Goal: Task Accomplishment & Management: Complete application form

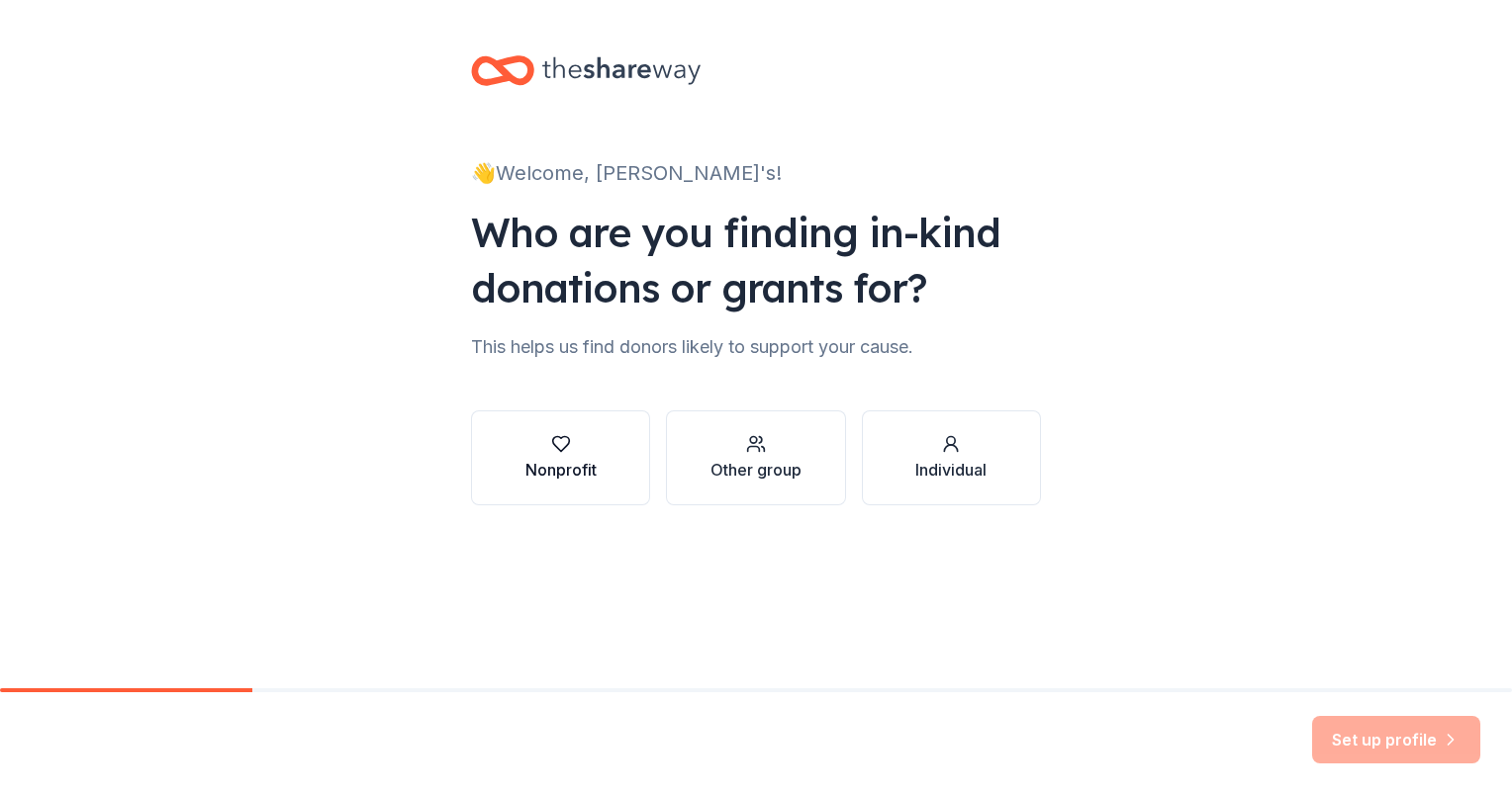
click at [556, 437] on icon "button" at bounding box center [561, 444] width 20 height 20
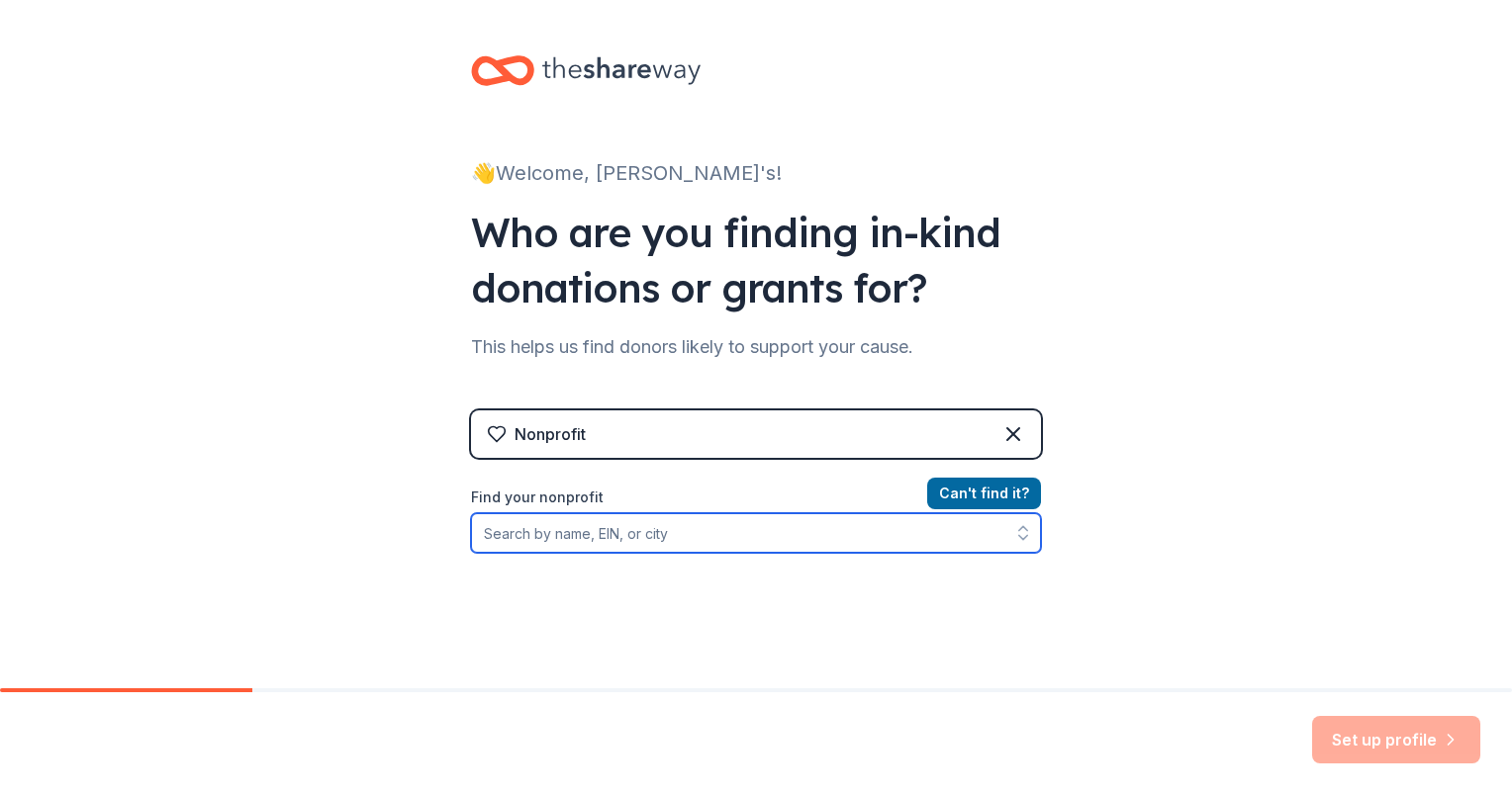
click at [568, 514] on input "Find your nonprofit" at bounding box center [756, 533] width 570 height 40
type input "[US_EMPLOYER_IDENTIFICATION_NUMBER]"
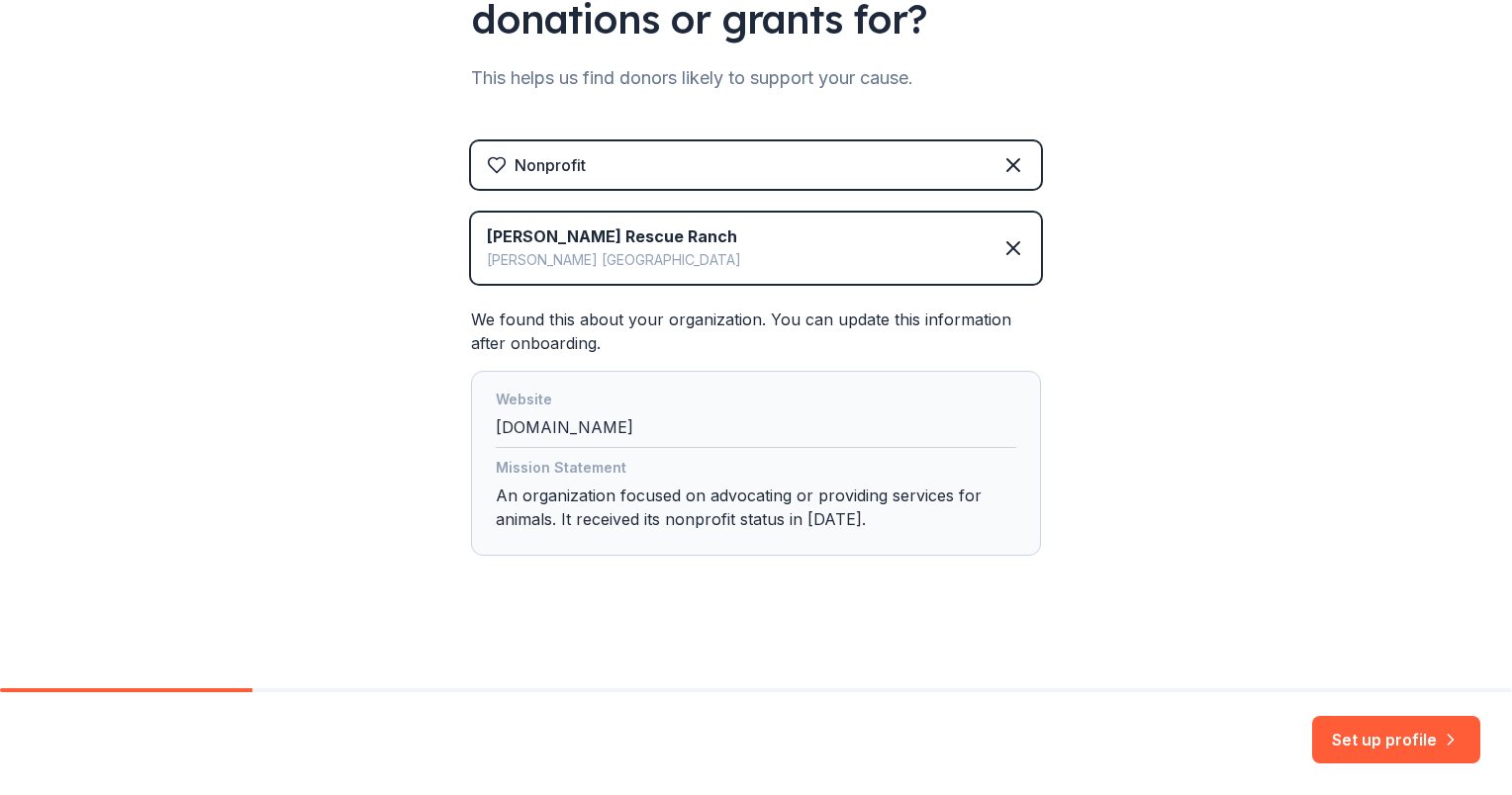
scroll to position [270, 0]
click at [1342, 739] on button "Set up profile" at bounding box center [1396, 740] width 168 height 48
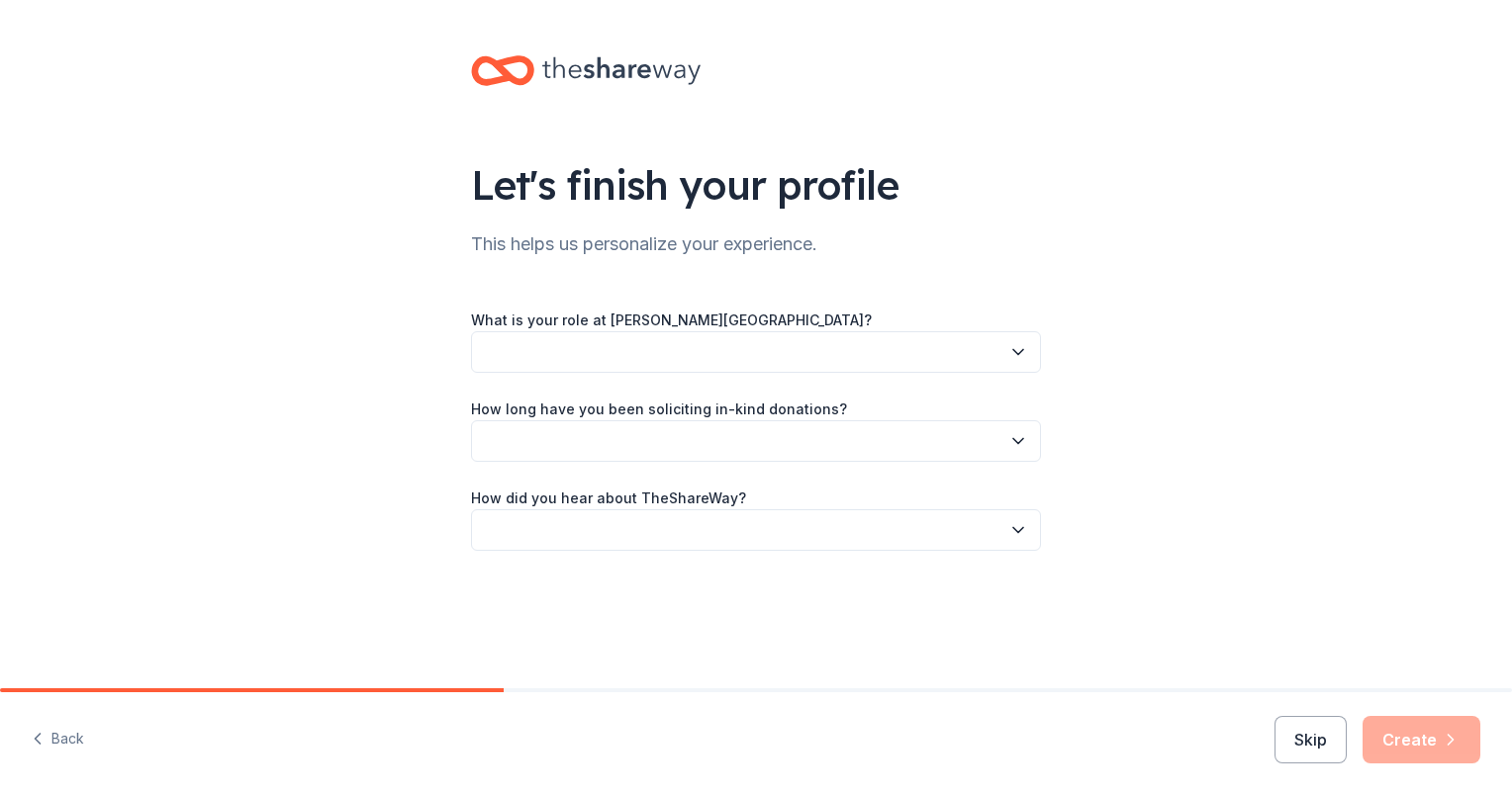
click at [580, 348] on button "button" at bounding box center [756, 353] width 570 height 42
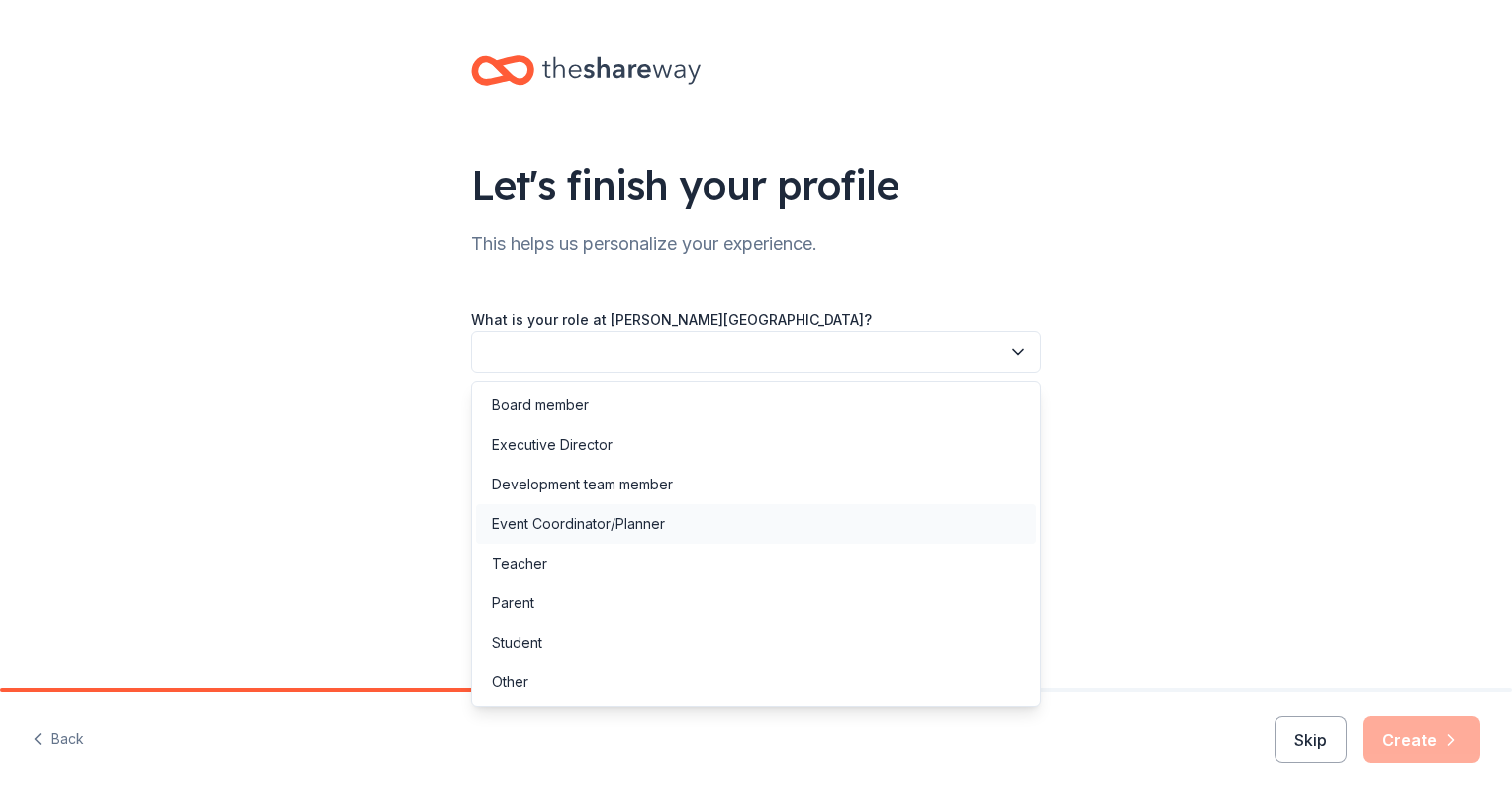
click at [555, 530] on div "Event Coordinator/Planner" at bounding box center [578, 524] width 173 height 24
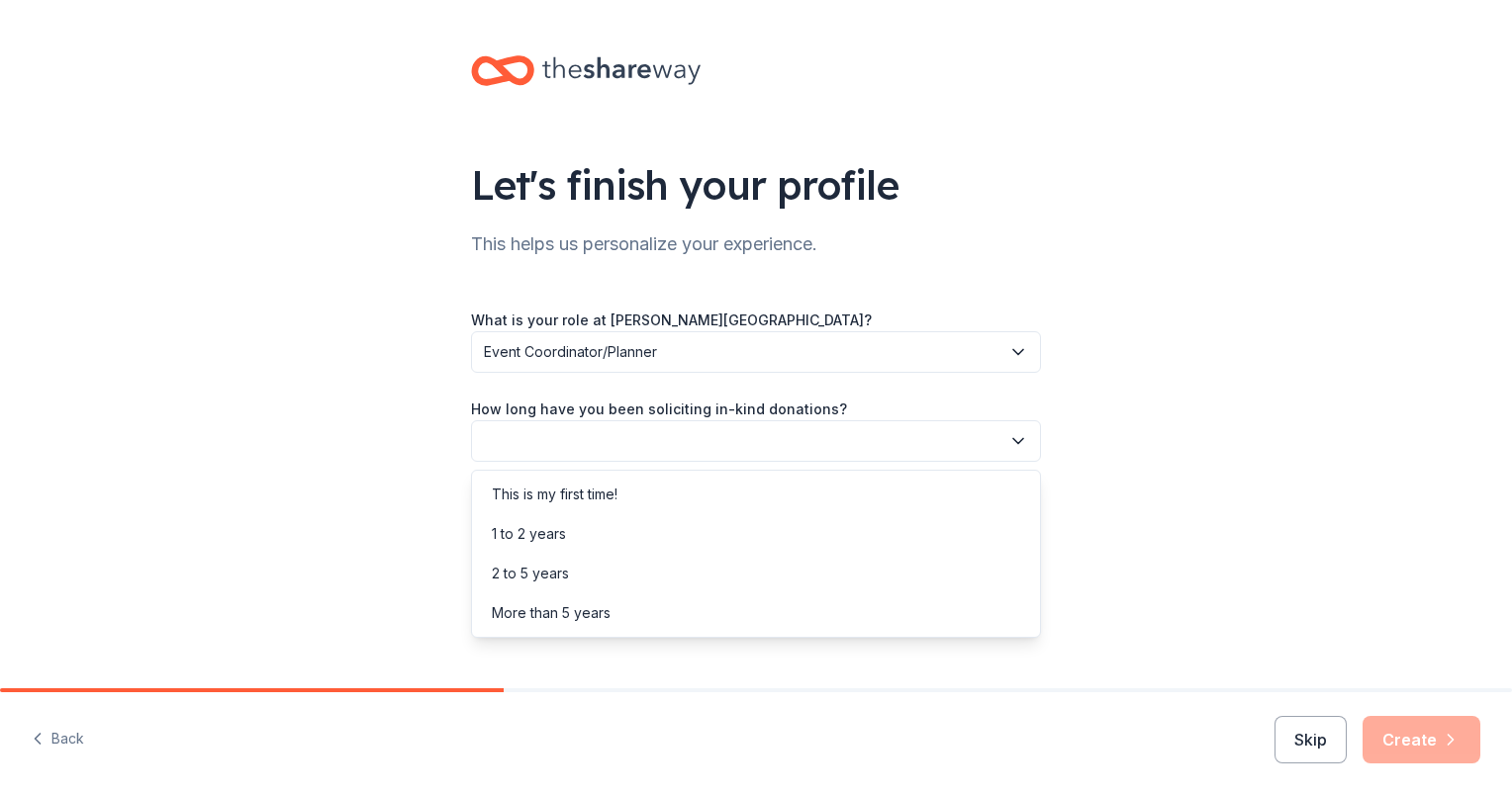
click at [554, 446] on button "button" at bounding box center [756, 441] width 570 height 42
click at [522, 523] on div "1 to 2 years" at bounding box center [529, 534] width 74 height 24
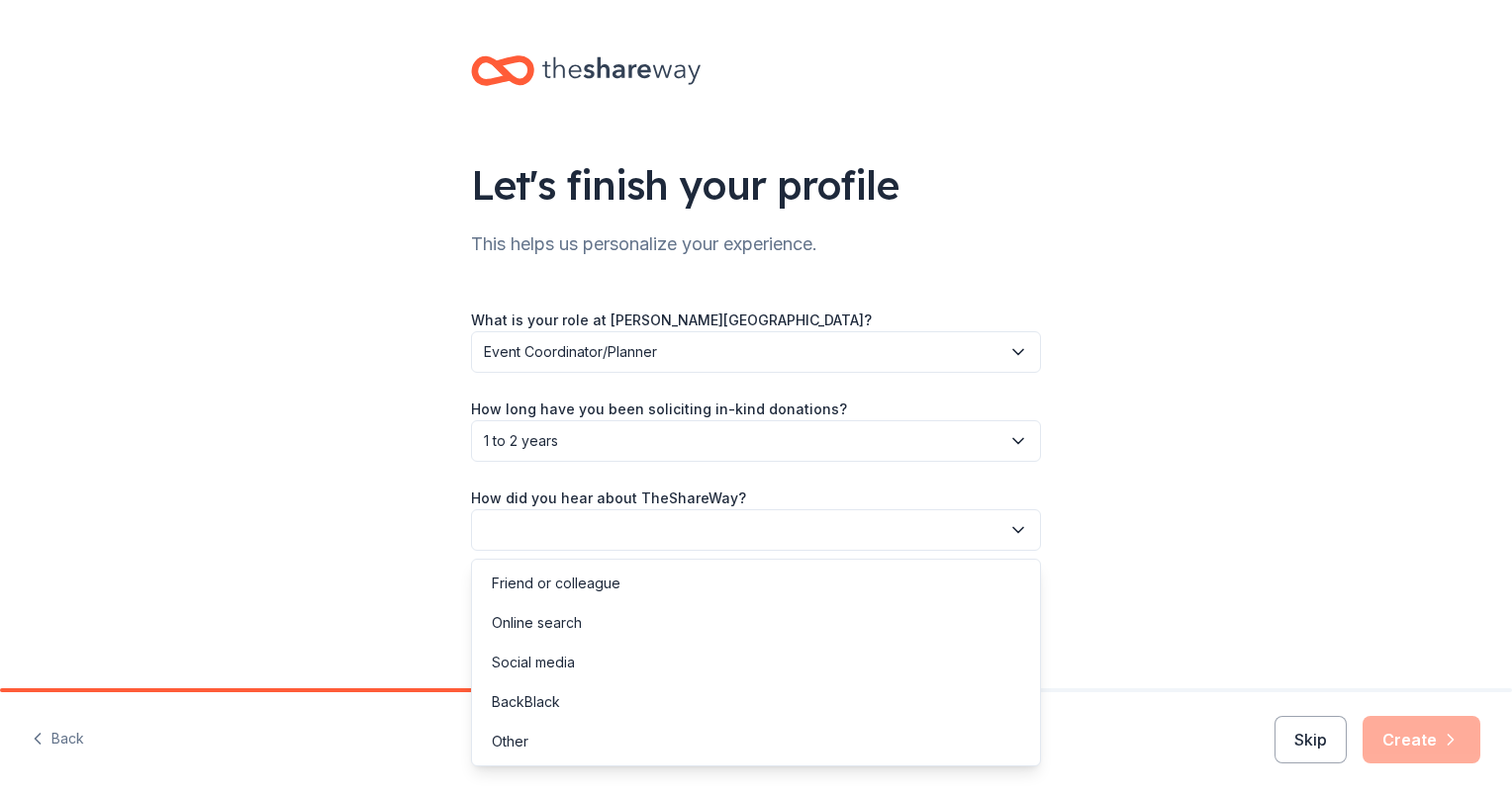
click at [522, 525] on button "button" at bounding box center [756, 530] width 570 height 42
click at [498, 735] on div "Other" at bounding box center [510, 742] width 37 height 24
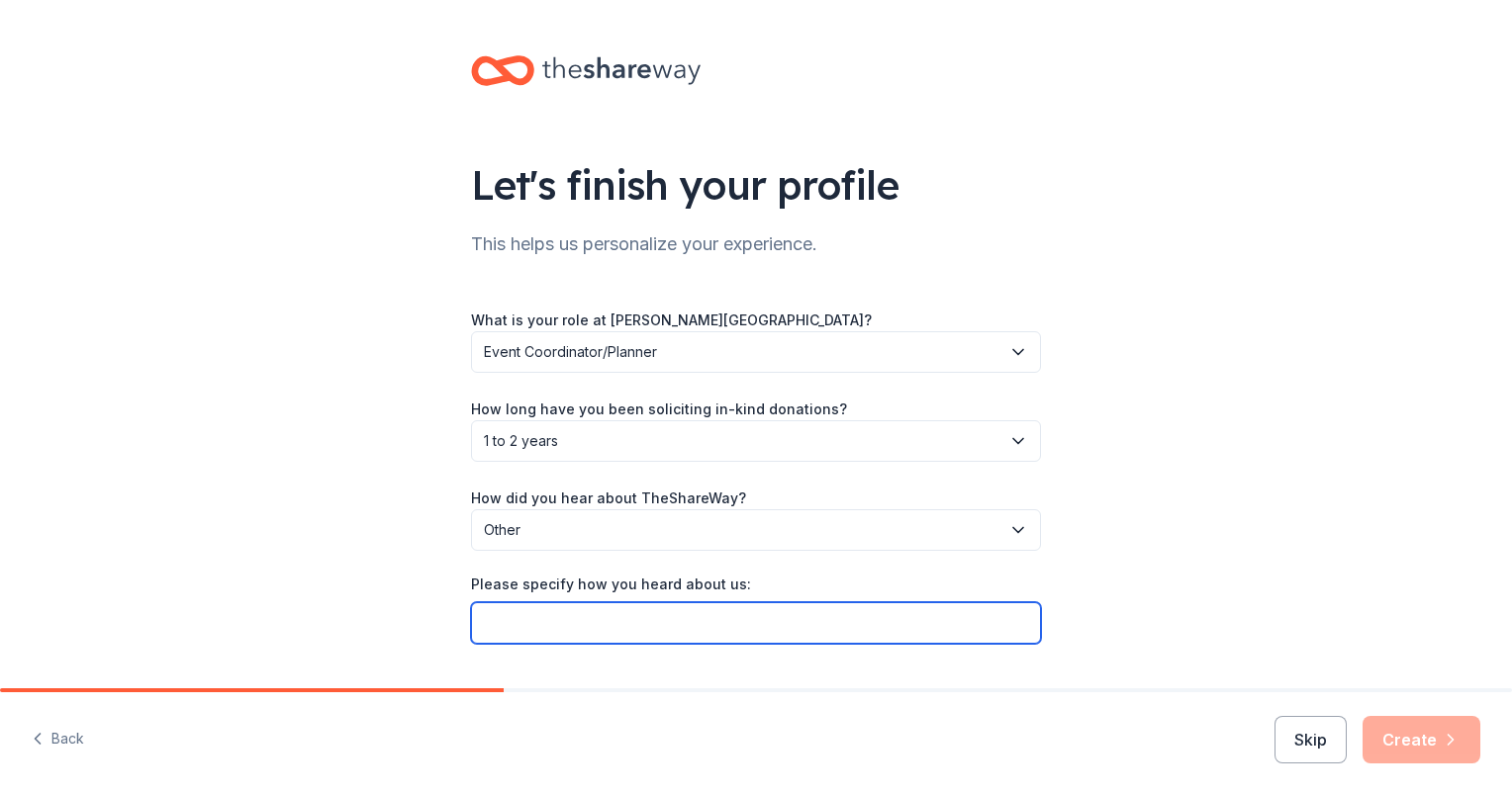
click at [530, 629] on input "Please specify how you heard about us:" at bounding box center [756, 623] width 570 height 42
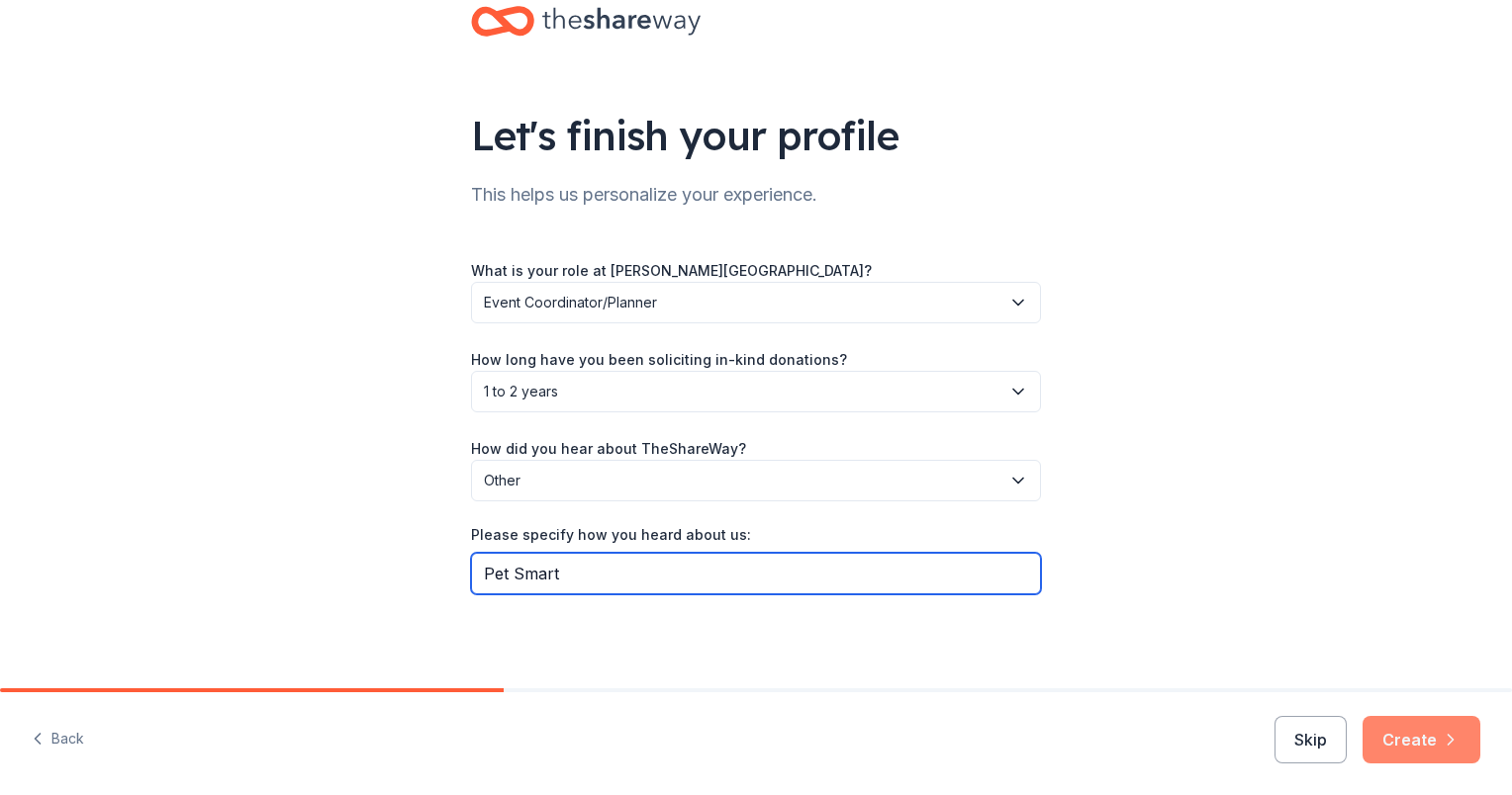
type input "Pet Smart"
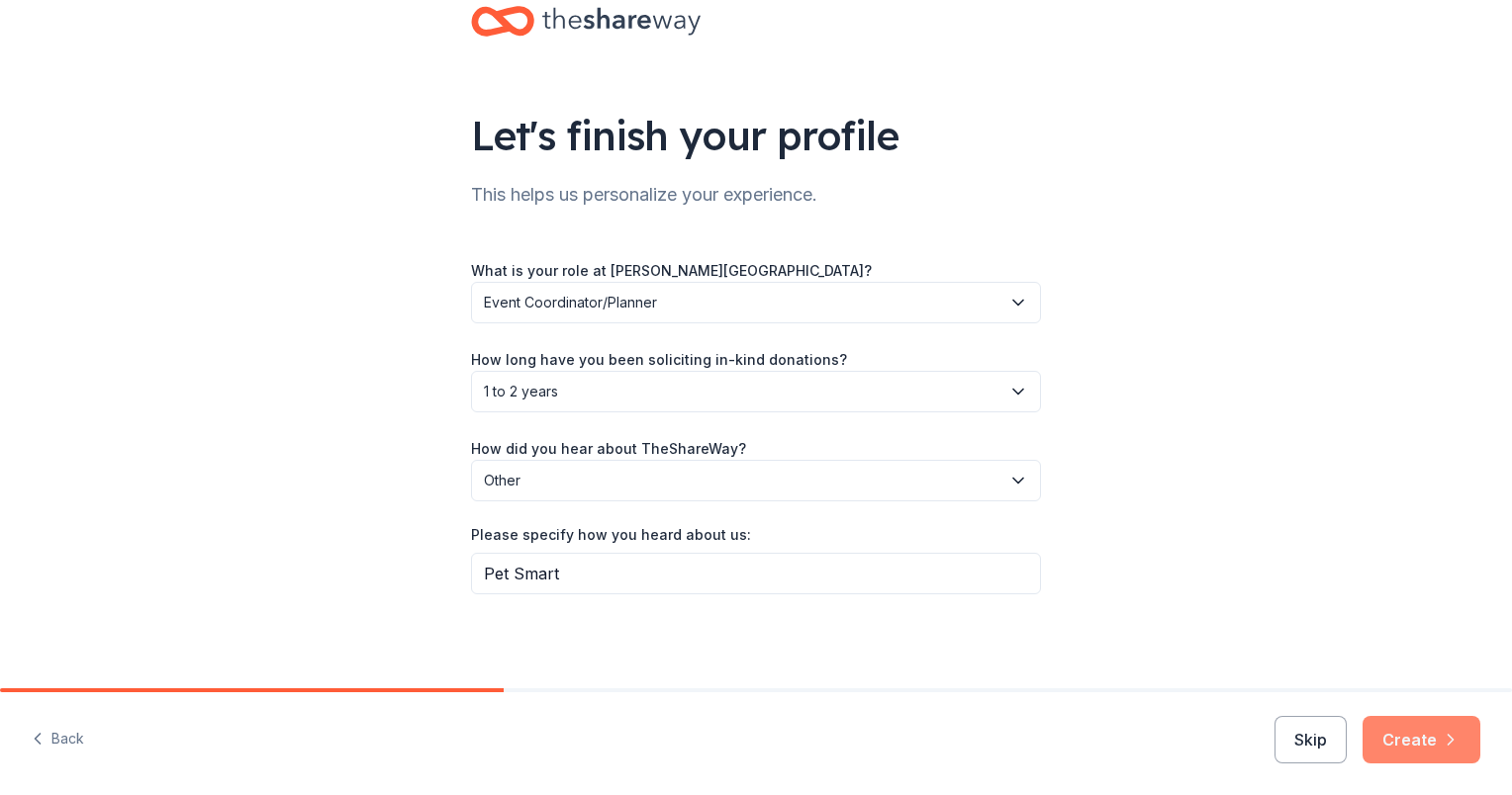
click at [1382, 743] on button "Create" at bounding box center [1421, 740] width 118 height 48
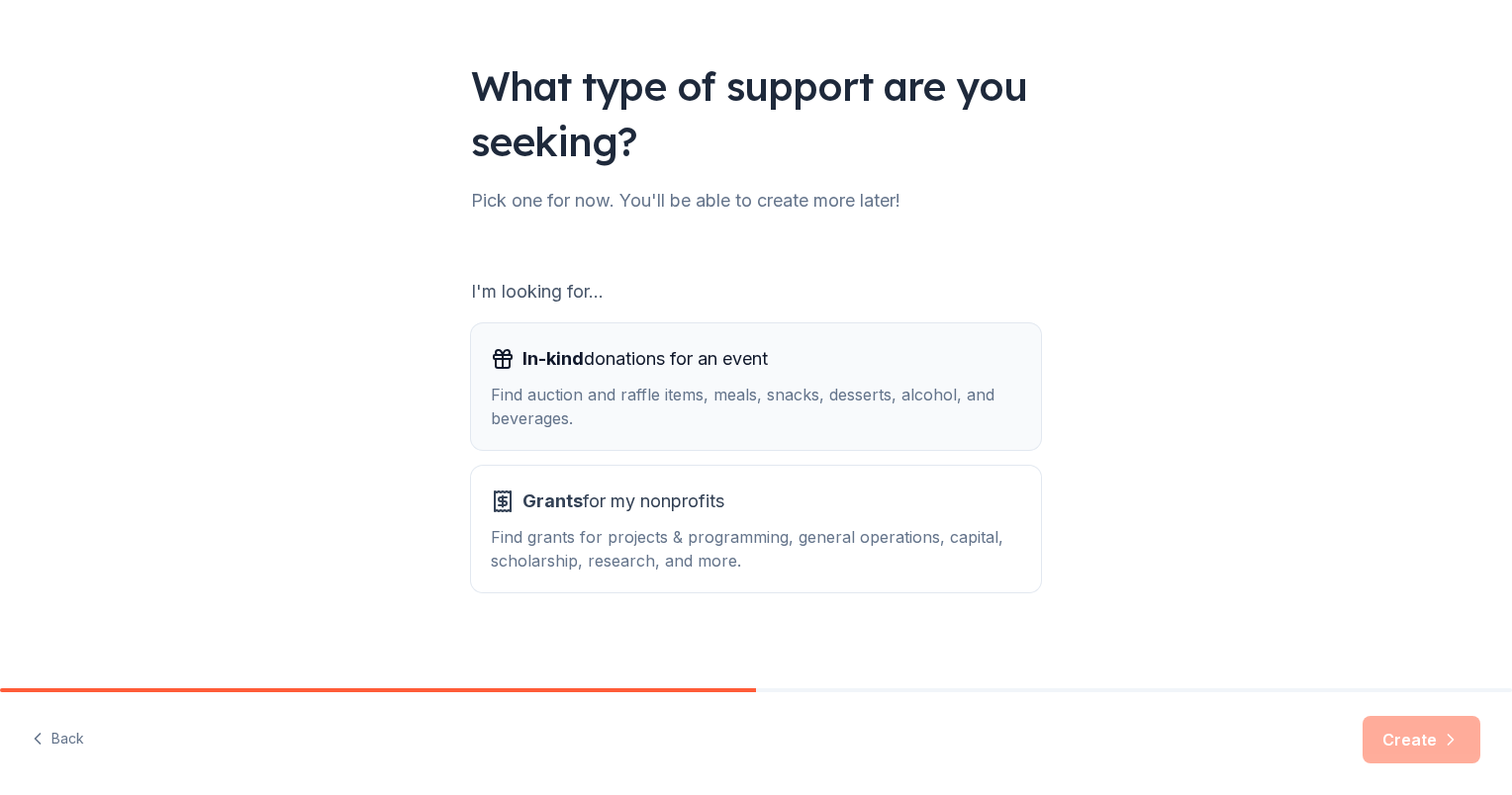
scroll to position [110, 0]
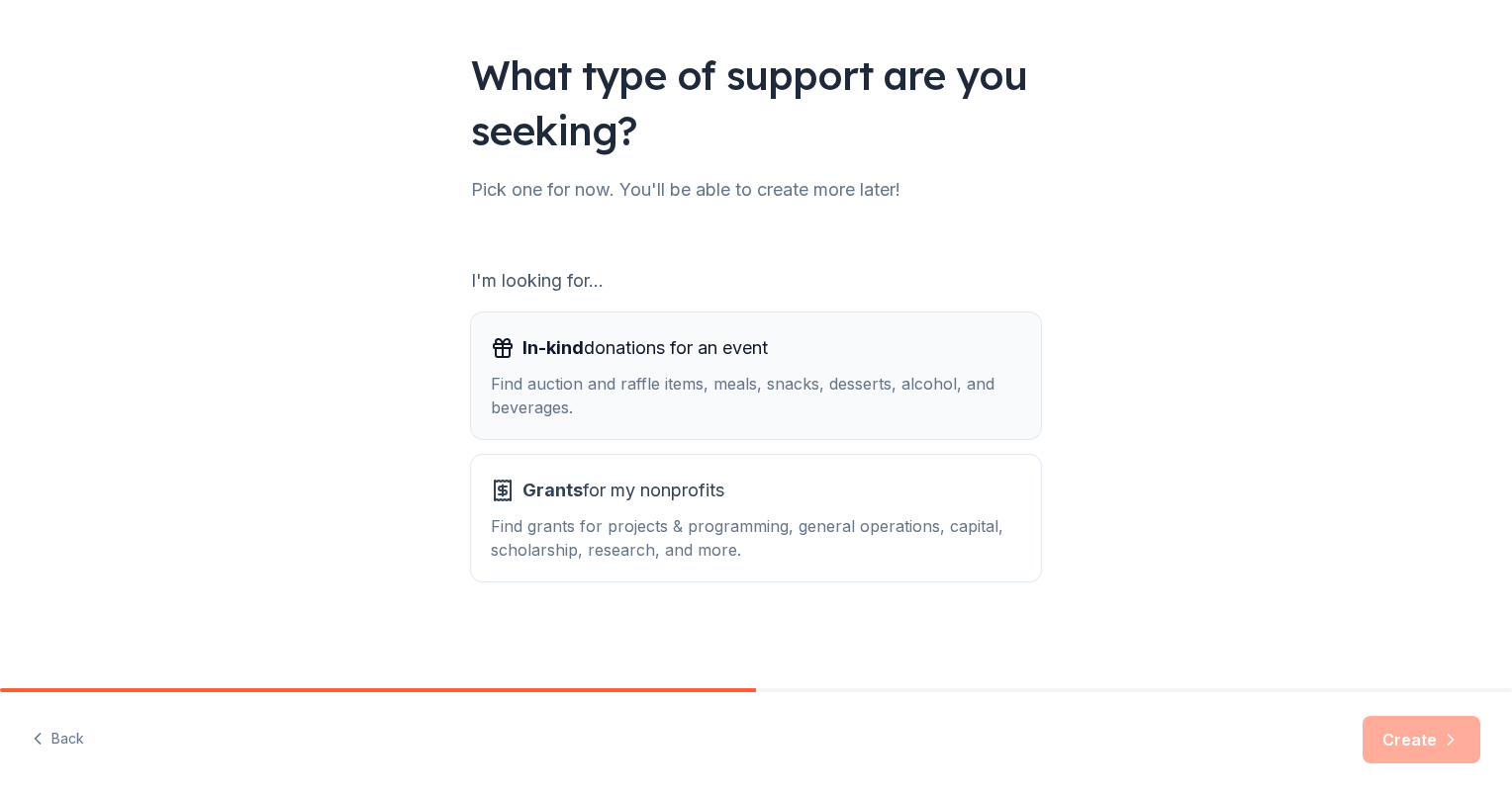
click at [611, 380] on div "Find auction and raffle items, meals, snacks, desserts, alcohol, and beverages." at bounding box center [756, 396] width 531 height 48
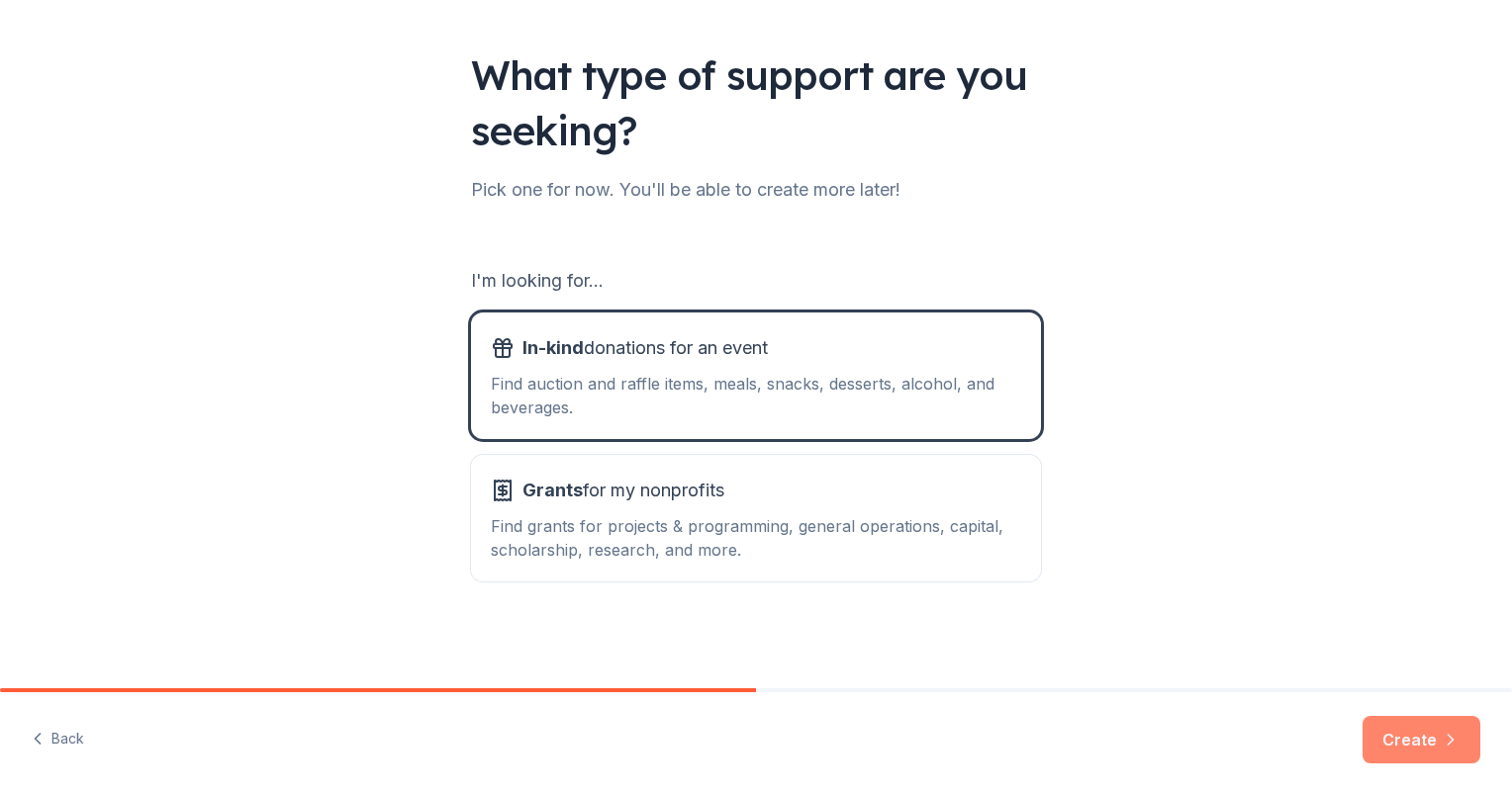
click at [1405, 736] on button "Create" at bounding box center [1421, 740] width 118 height 48
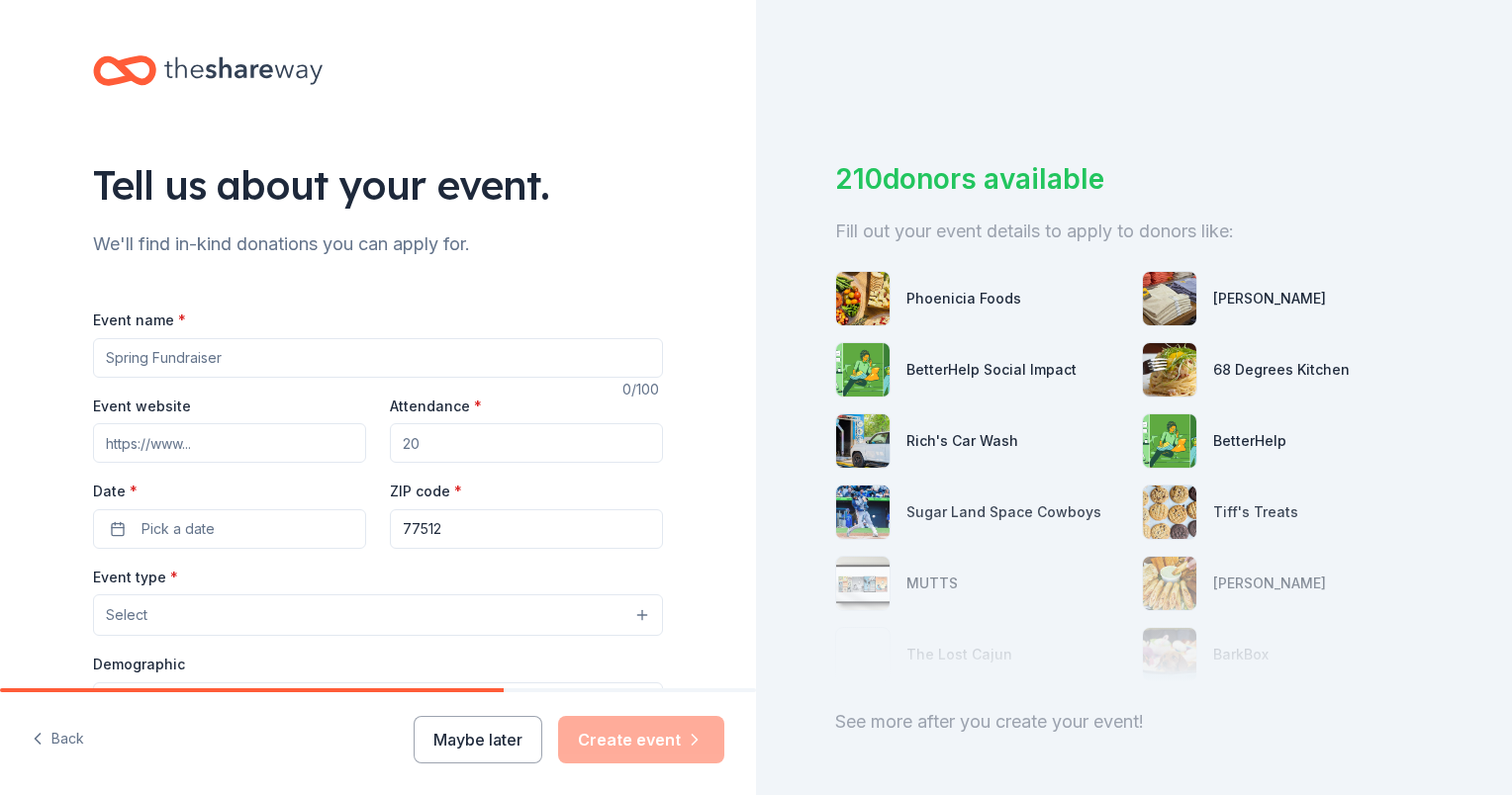
click at [199, 354] on input "Event name *" at bounding box center [378, 359] width 570 height 40
type input "5th Annual Crawfish Boil"
click at [111, 442] on input "Event website" at bounding box center [229, 443] width 273 height 40
type input "[DOMAIN_NAME]"
type input "300"
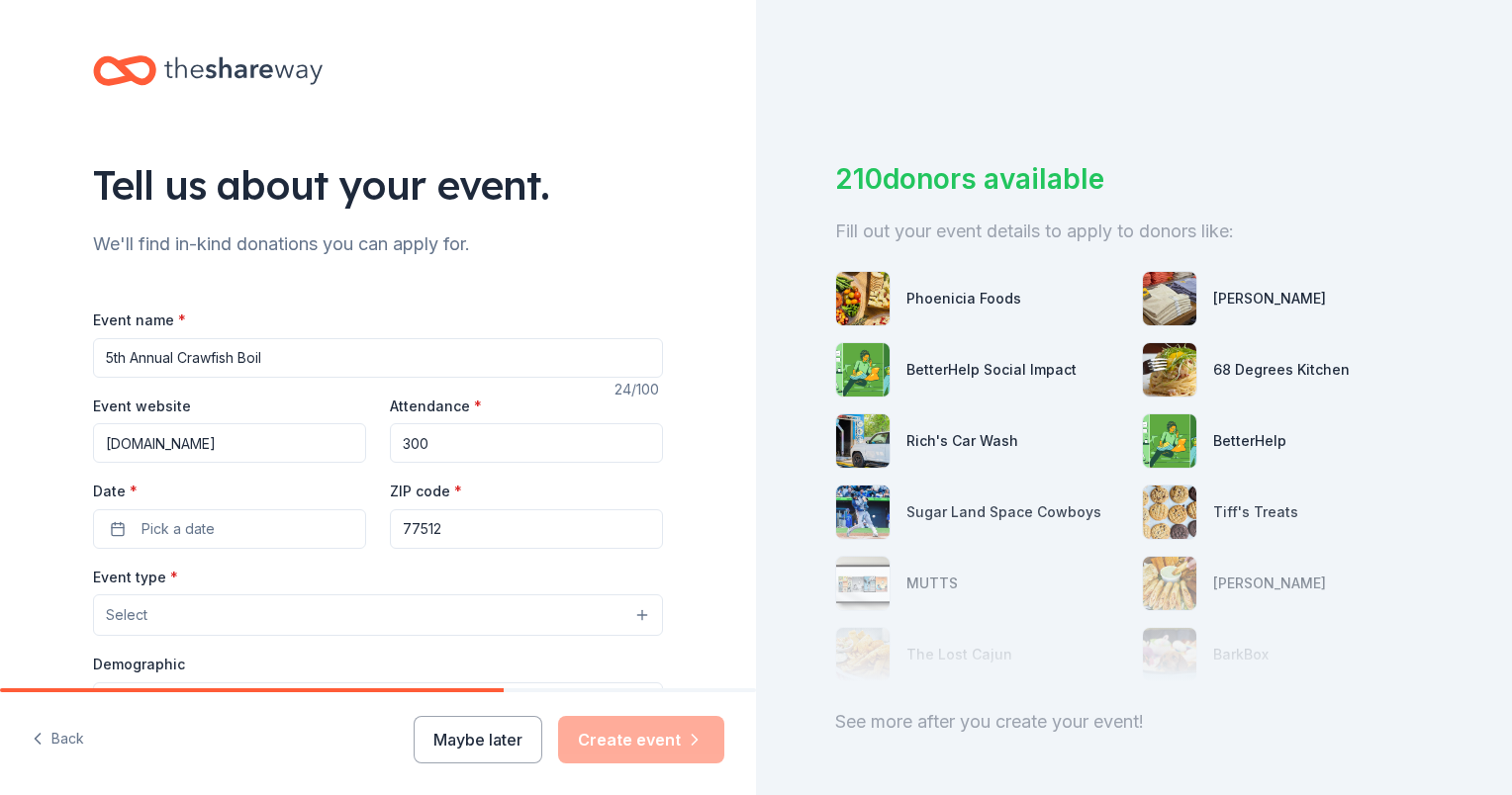
scroll to position [84, 0]
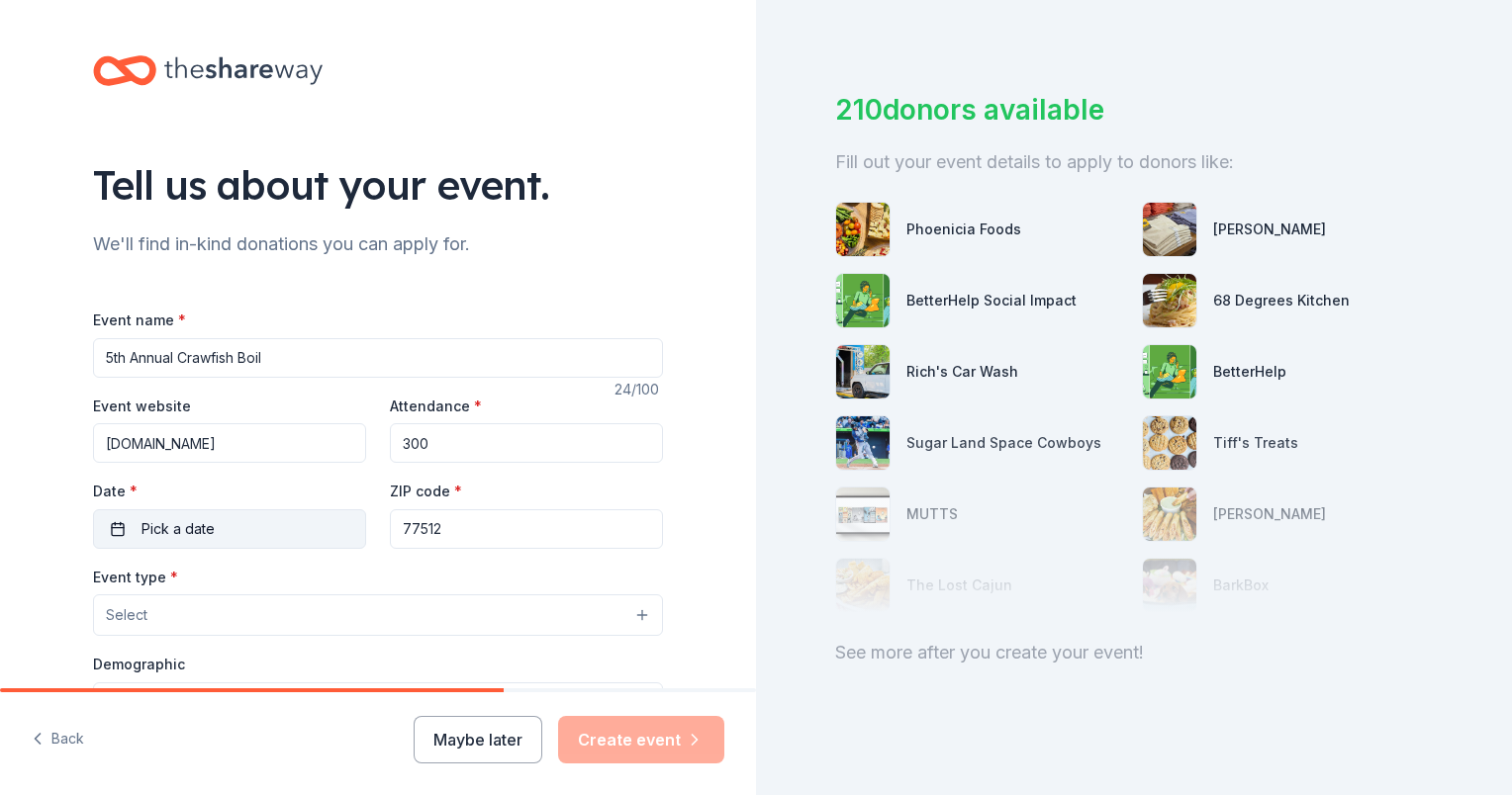
click at [226, 518] on button "Pick a date" at bounding box center [229, 529] width 273 height 40
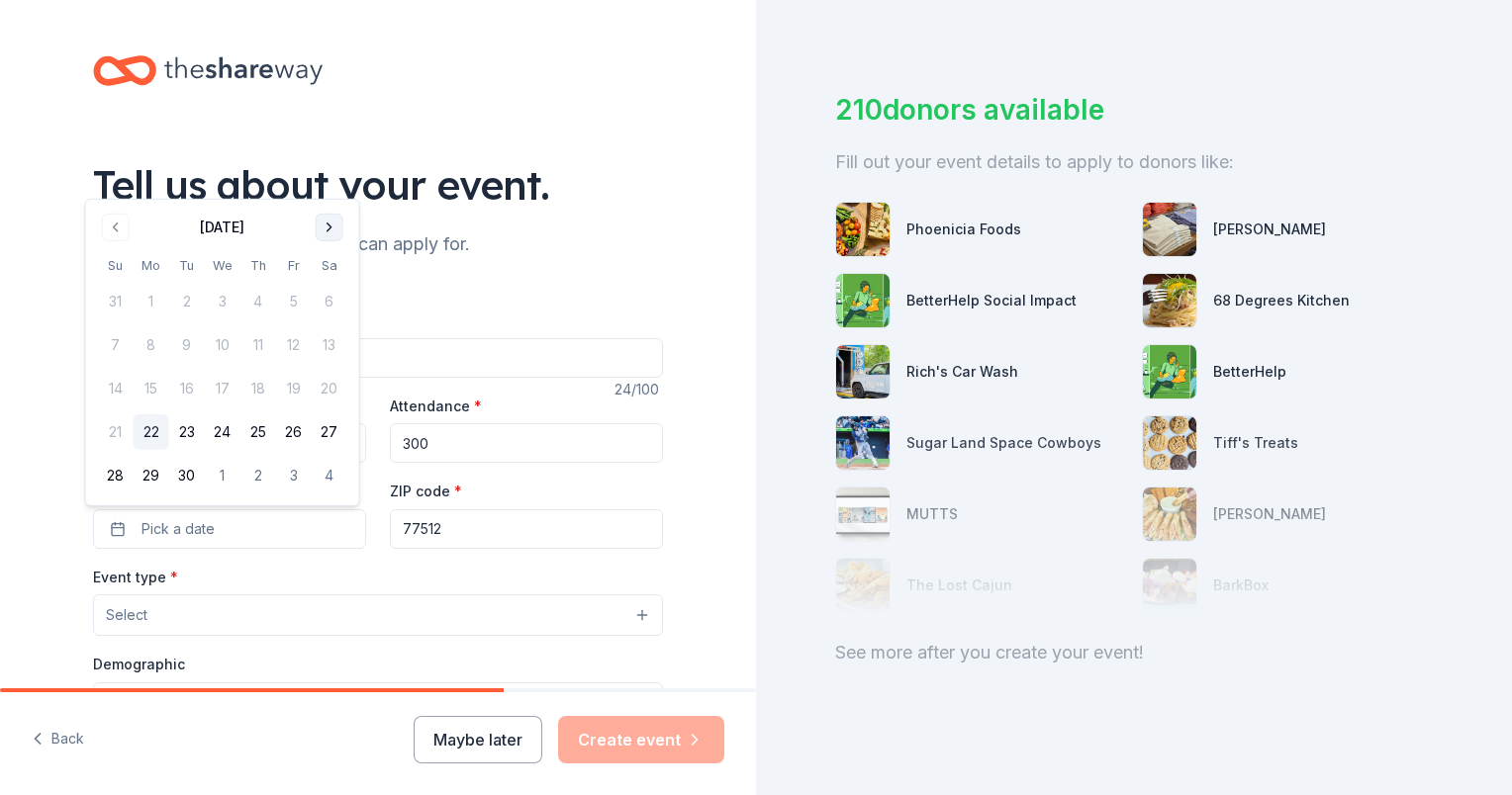
click at [330, 228] on button "Go to next month" at bounding box center [330, 228] width 28 height 28
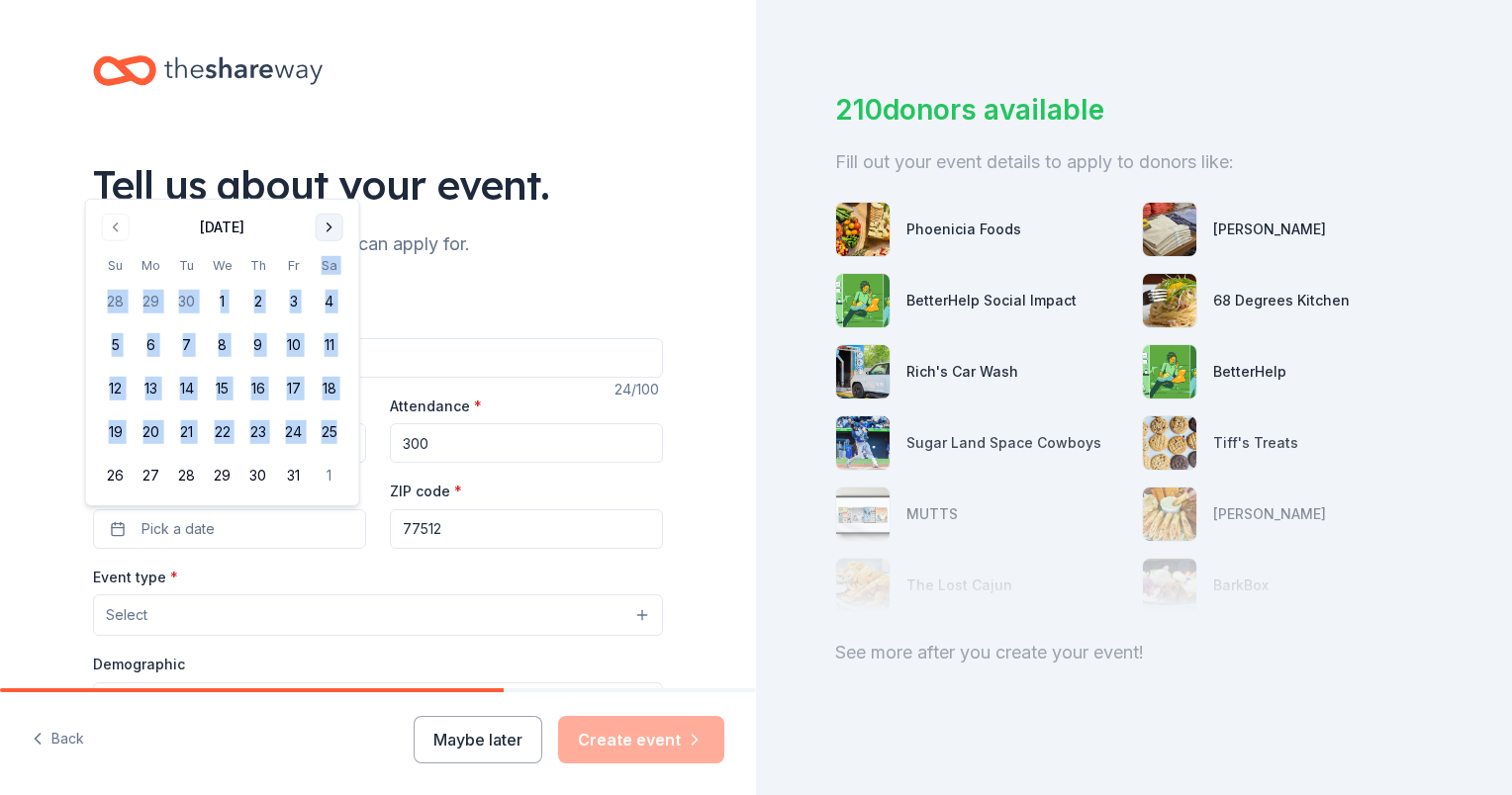
click at [330, 255] on th "Sa" at bounding box center [330, 265] width 36 height 21
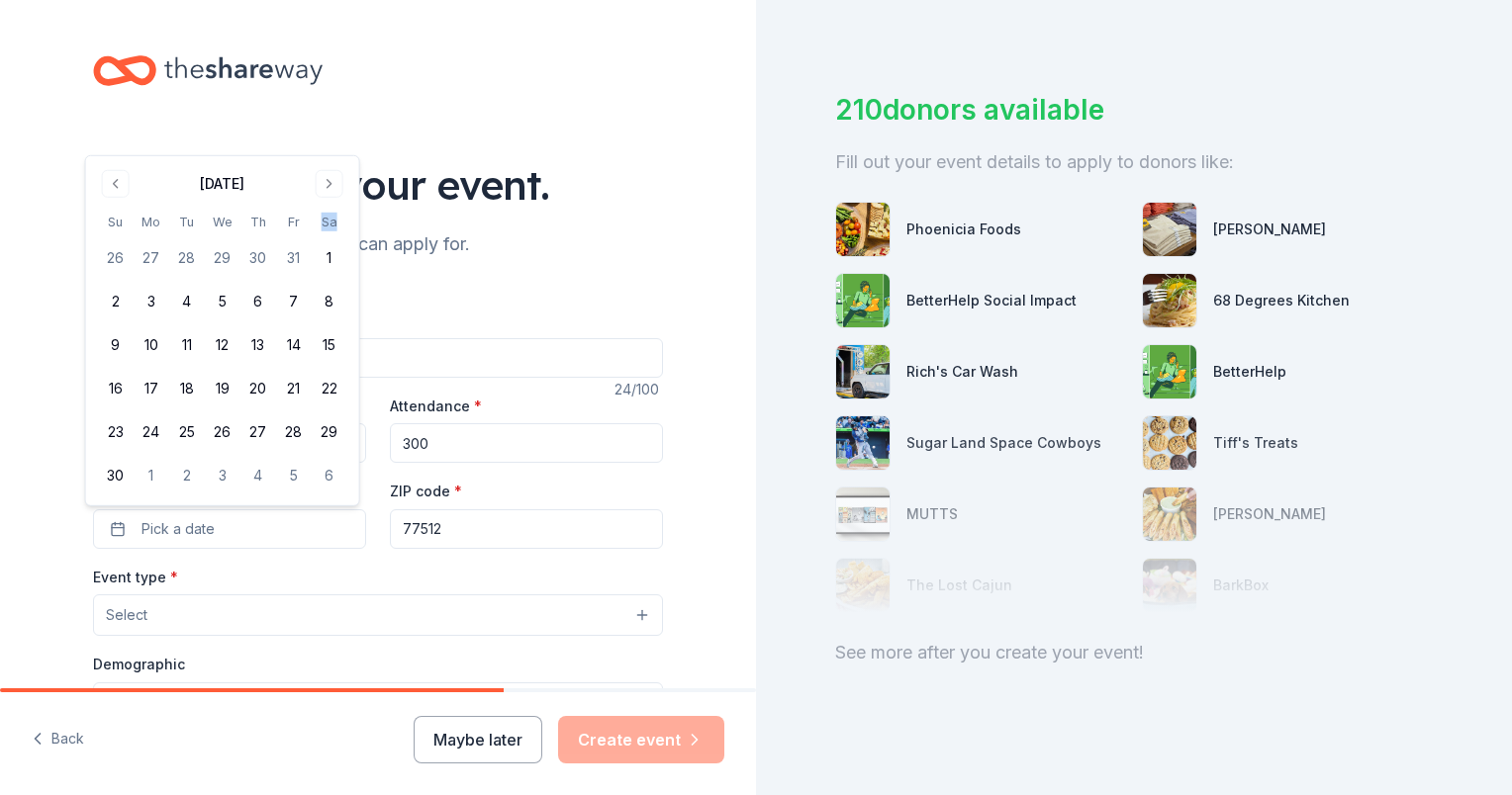
click at [330, 228] on th "Sa" at bounding box center [330, 222] width 36 height 21
drag, startPoint x: 330, startPoint y: 228, endPoint x: 332, endPoint y: 191, distance: 37.1
click at [332, 191] on button "Go to next month" at bounding box center [330, 184] width 28 height 28
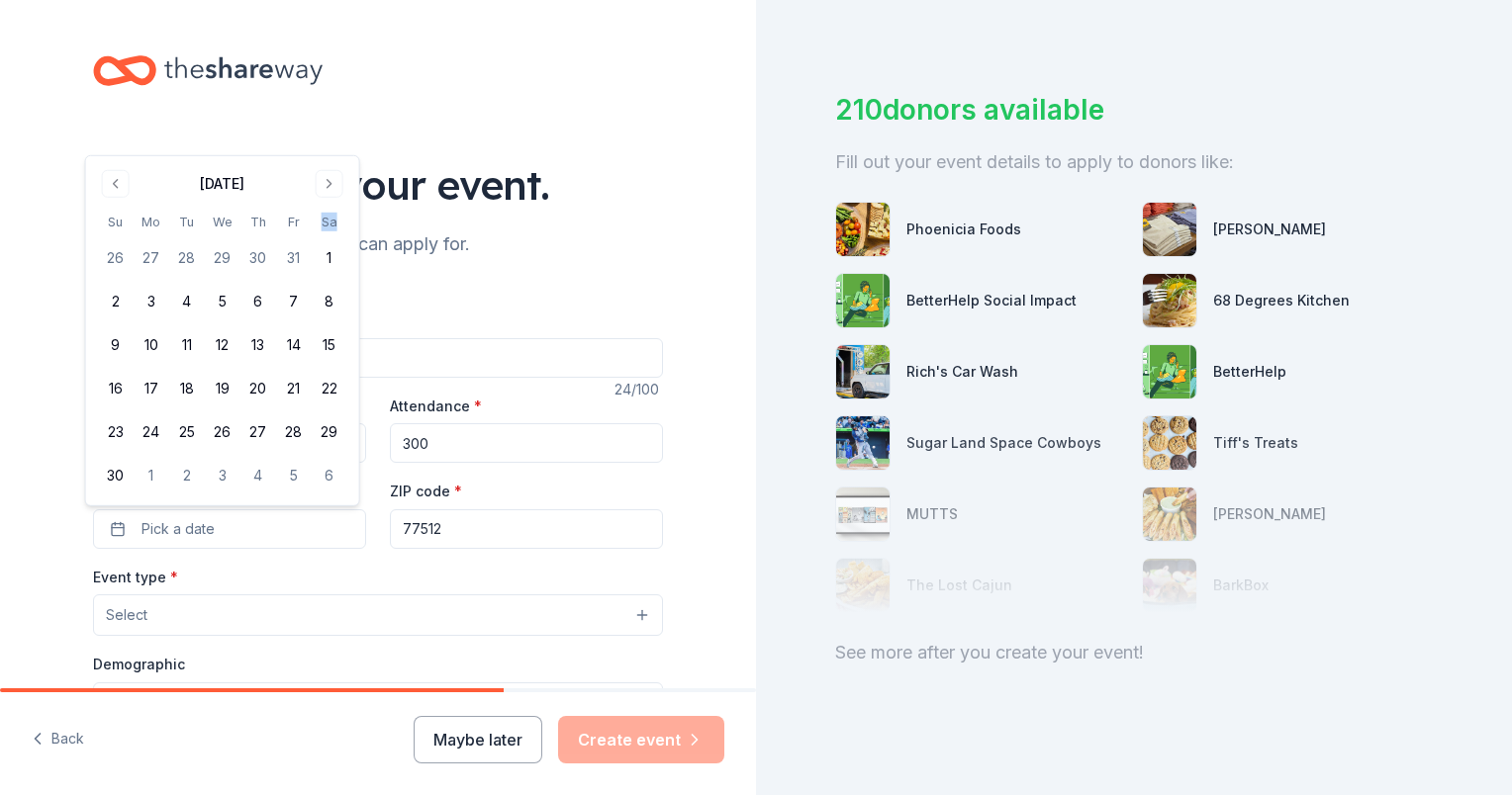
click at [332, 191] on div "Tell us about your event." at bounding box center [378, 184] width 570 height 55
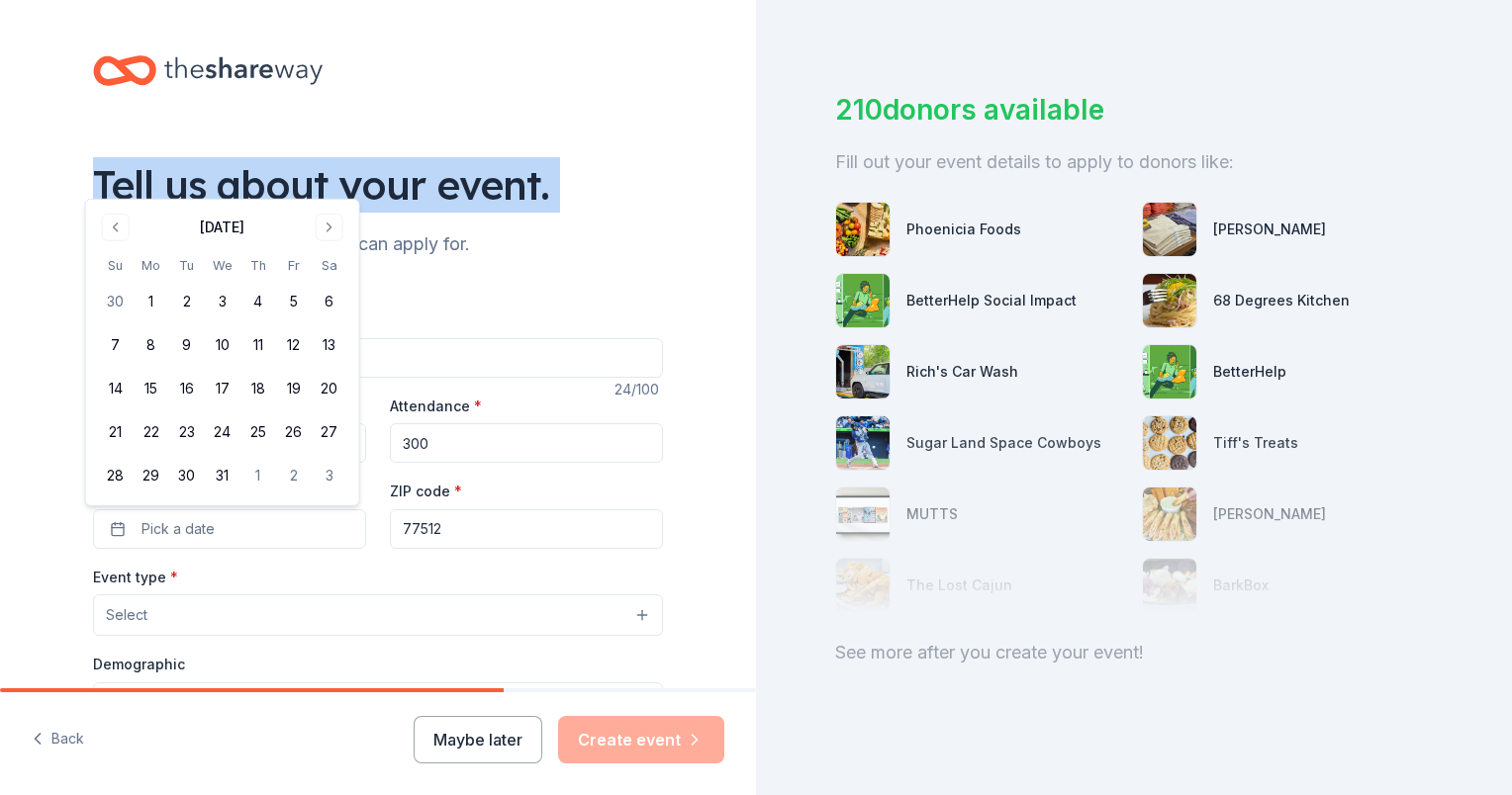
click at [332, 191] on div "Tell us about your event." at bounding box center [378, 184] width 570 height 55
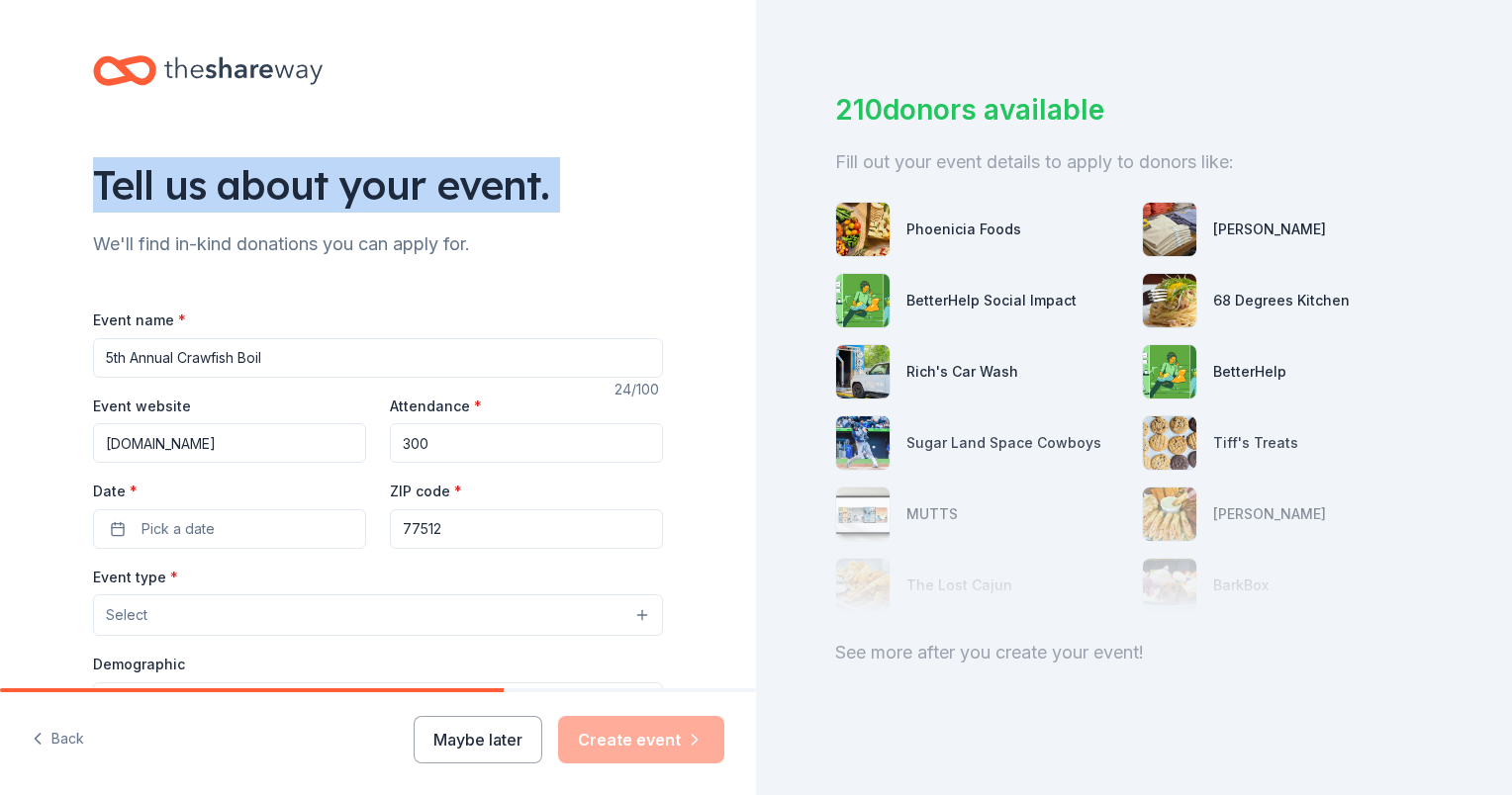
click at [332, 191] on div "Tell us about your event." at bounding box center [378, 184] width 570 height 55
click at [272, 610] on button "Select" at bounding box center [378, 615] width 570 height 42
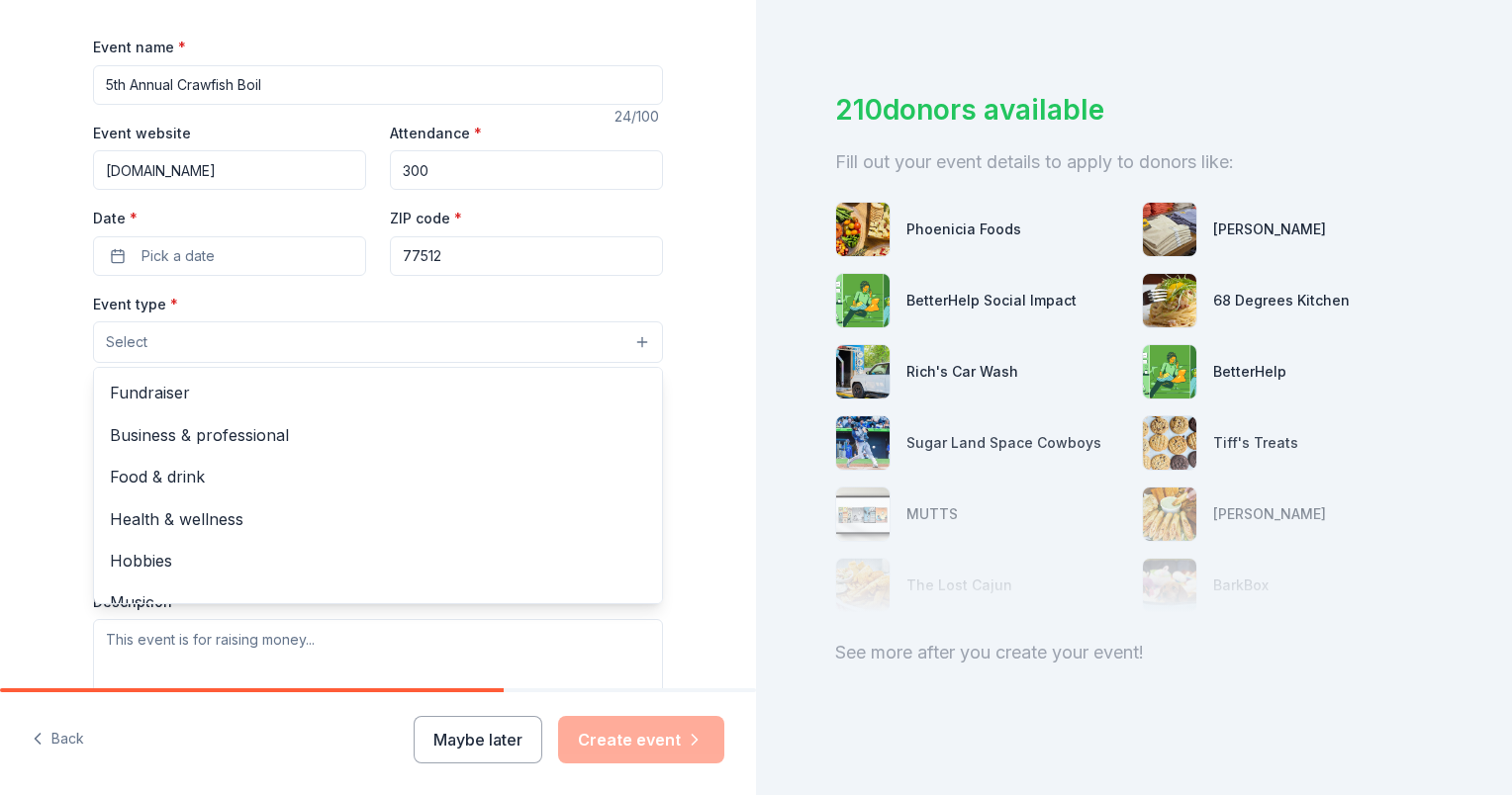
scroll to position [273, 0]
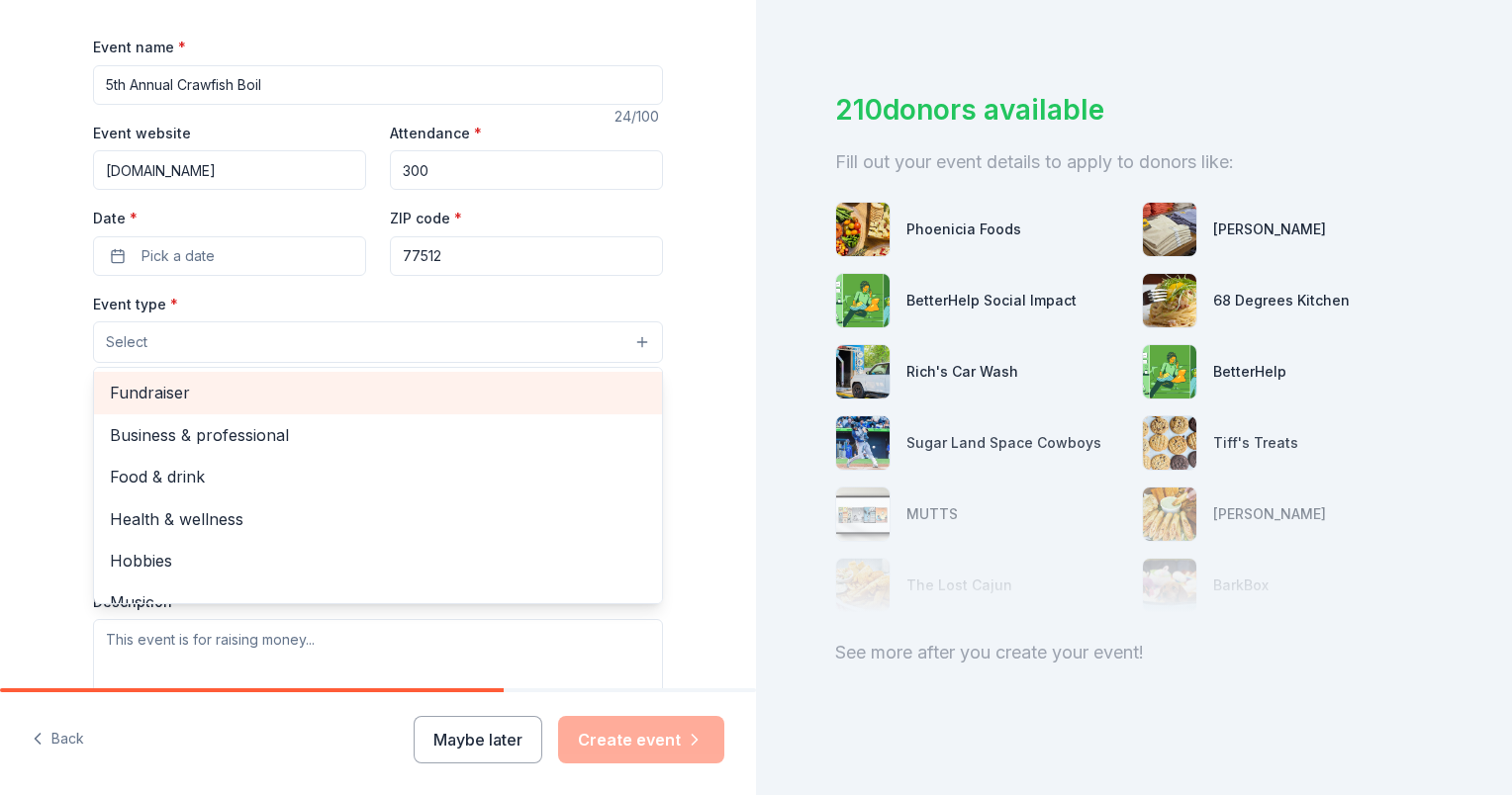
click at [187, 403] on span "Fundraiser" at bounding box center [378, 393] width 537 height 26
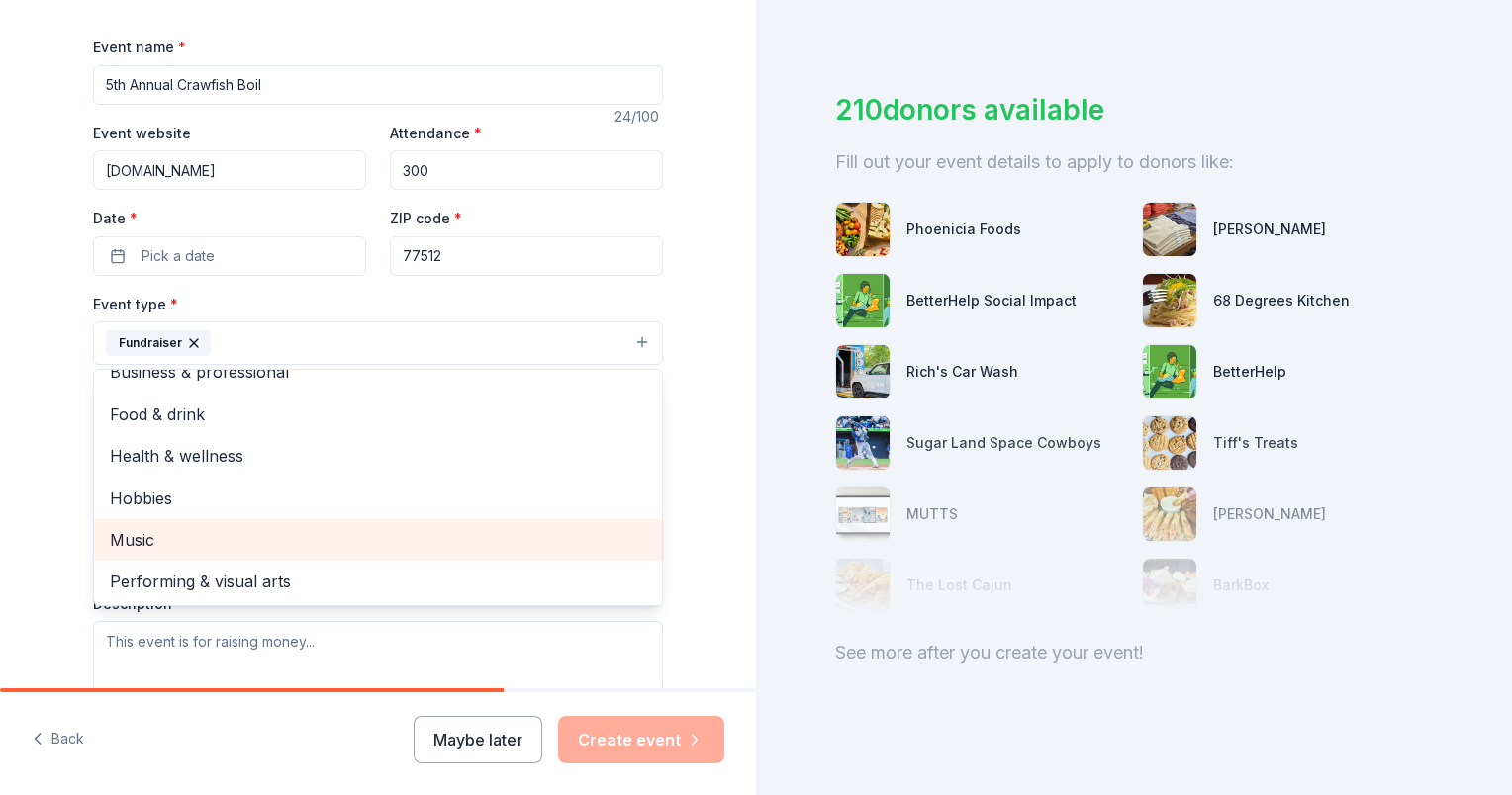
scroll to position [0, 0]
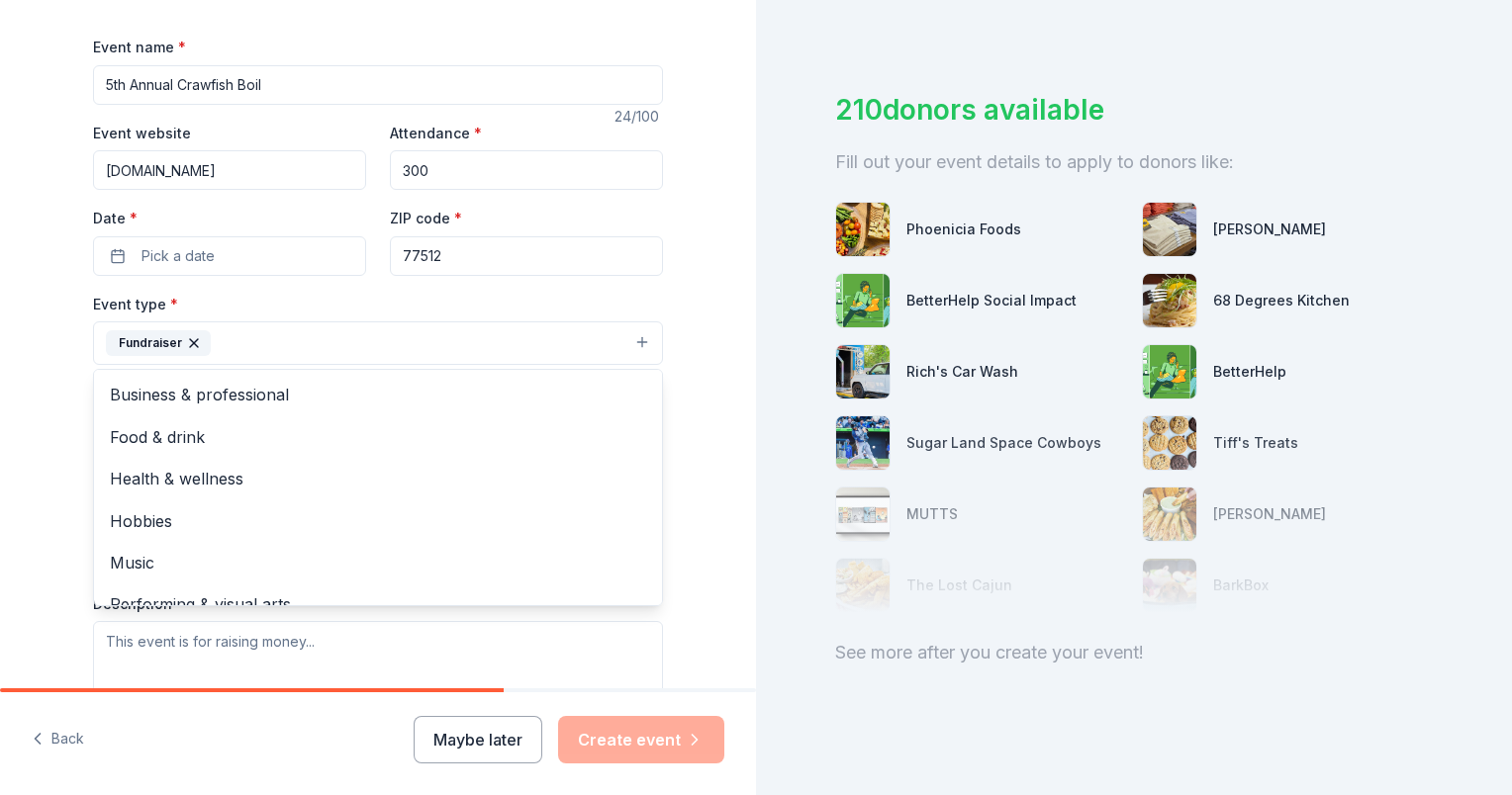
click at [10, 473] on div "Tell us about your event. We'll find in-kind donations you can apply for. Event…" at bounding box center [378, 387] width 756 height 1318
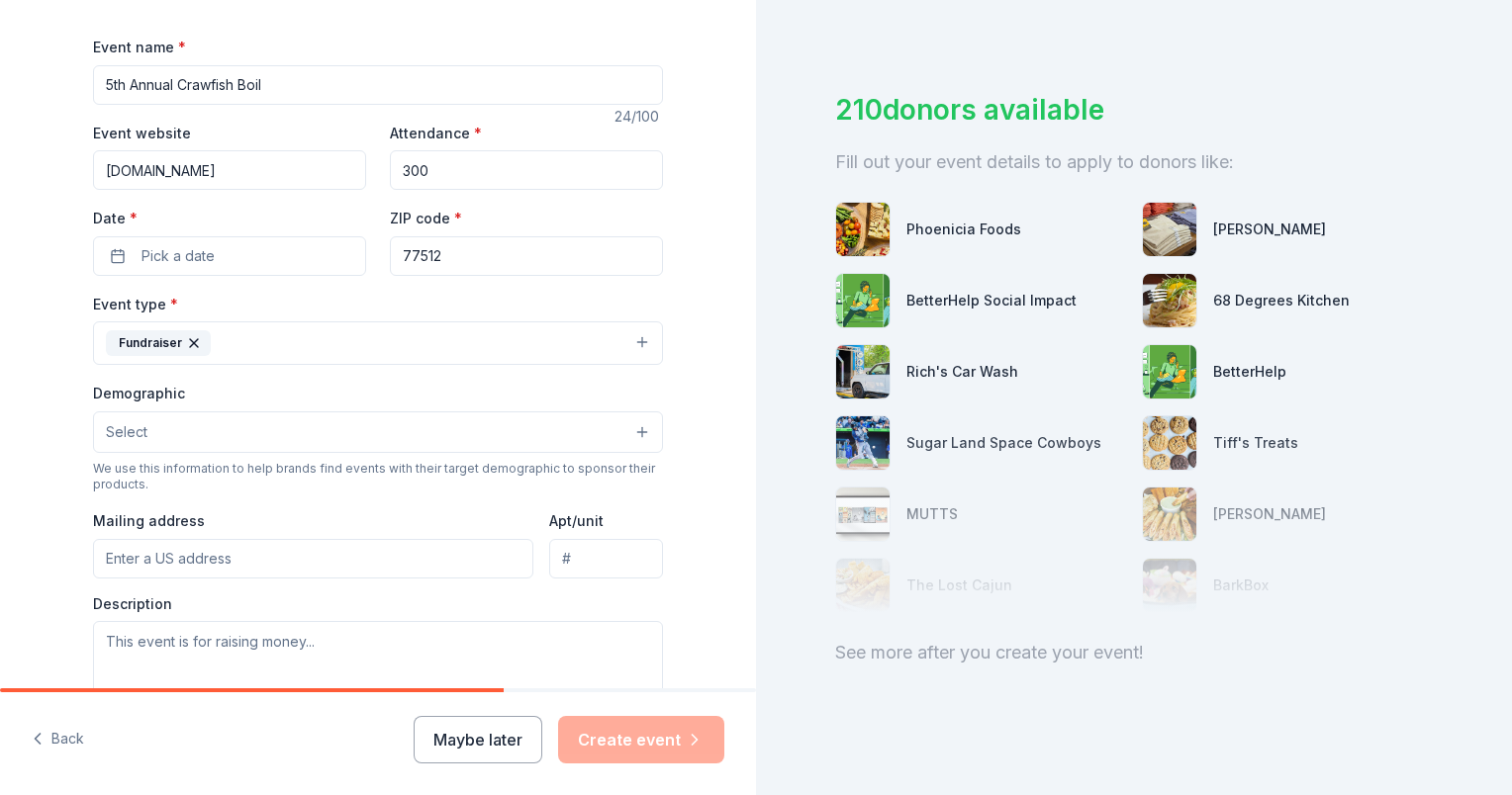
click at [163, 429] on button "Select" at bounding box center [378, 432] width 570 height 42
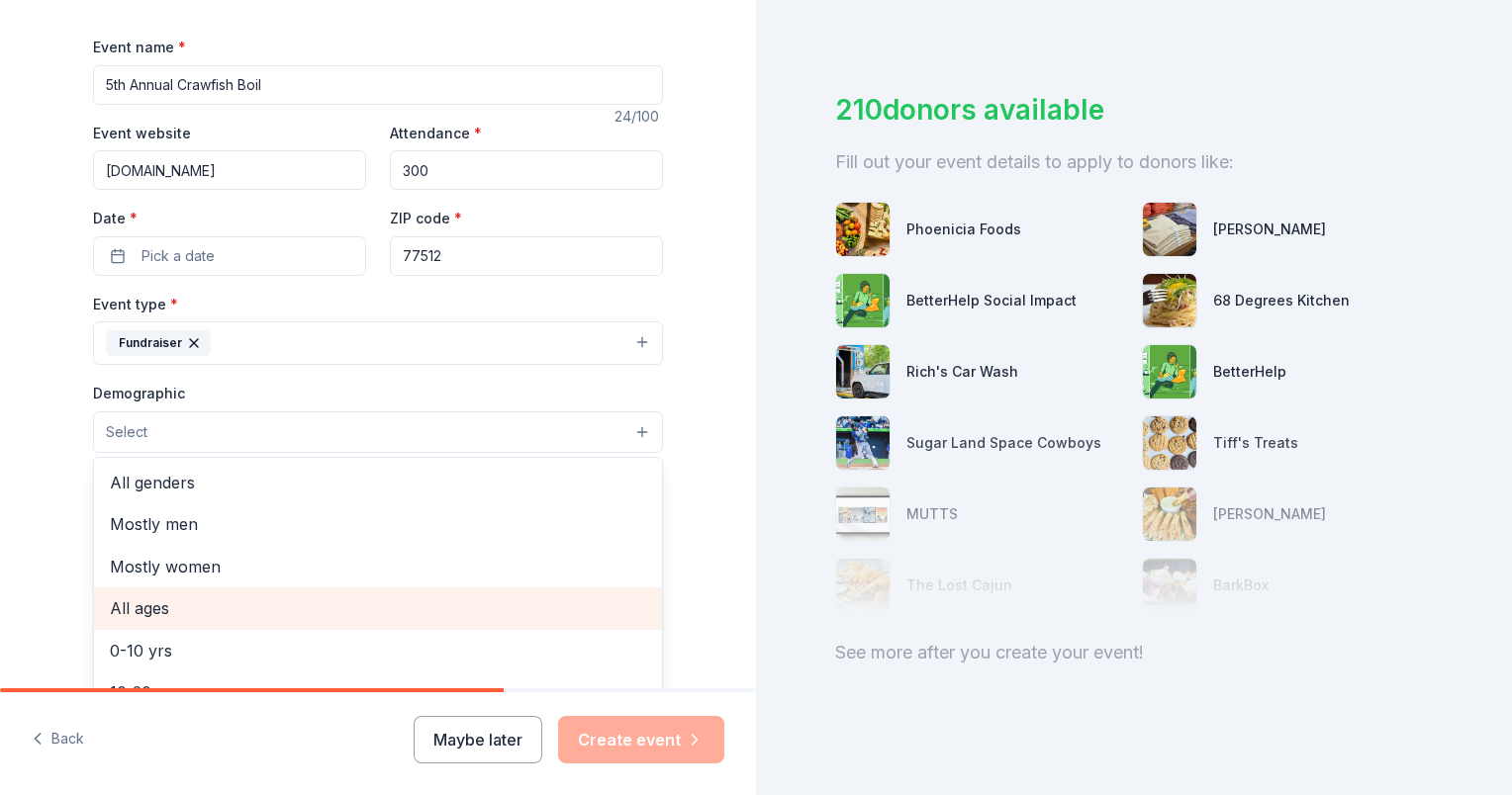
click at [139, 609] on span "All ages" at bounding box center [378, 608] width 537 height 26
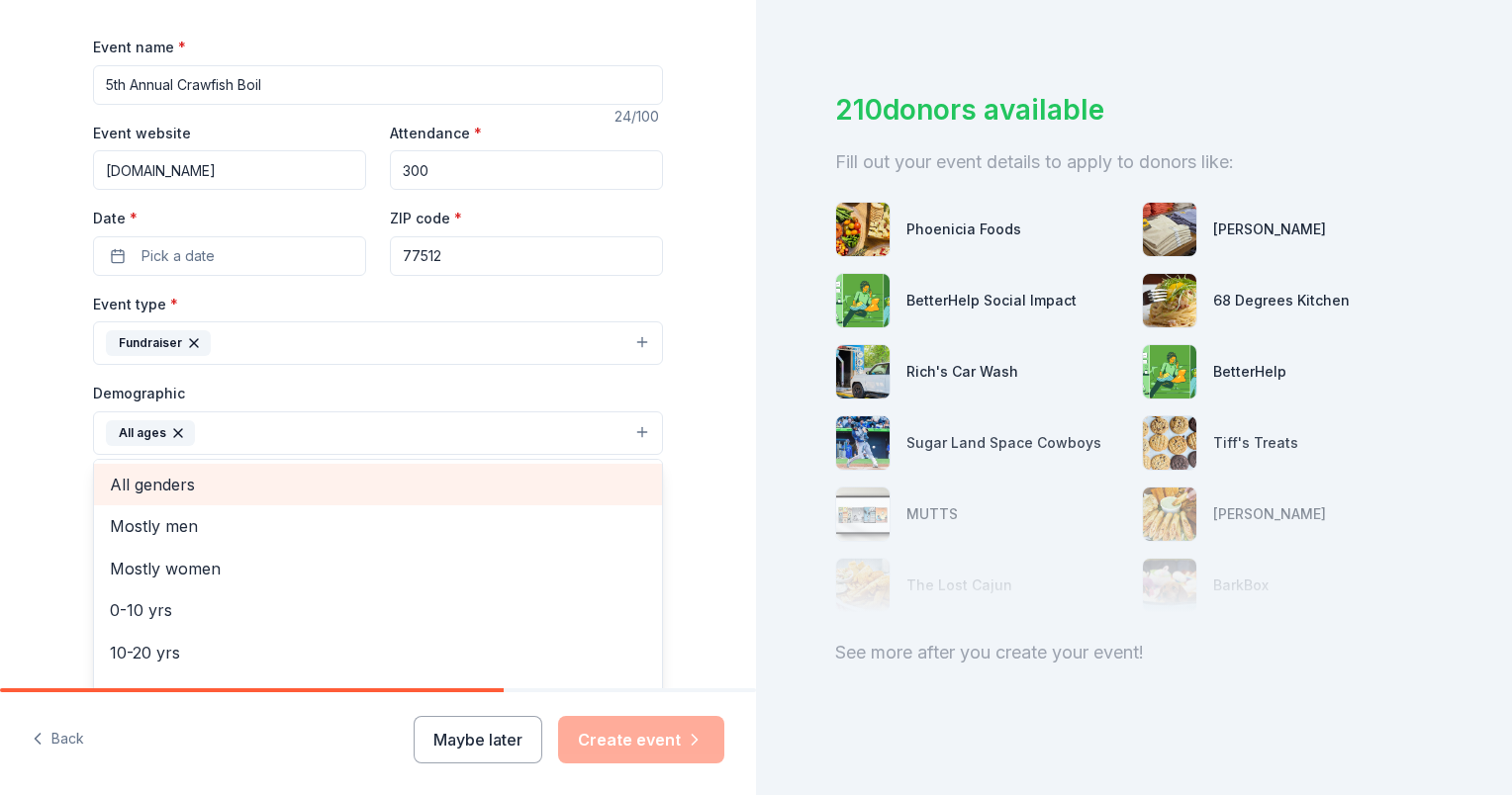
click at [170, 481] on span "All genders" at bounding box center [378, 484] width 537 height 26
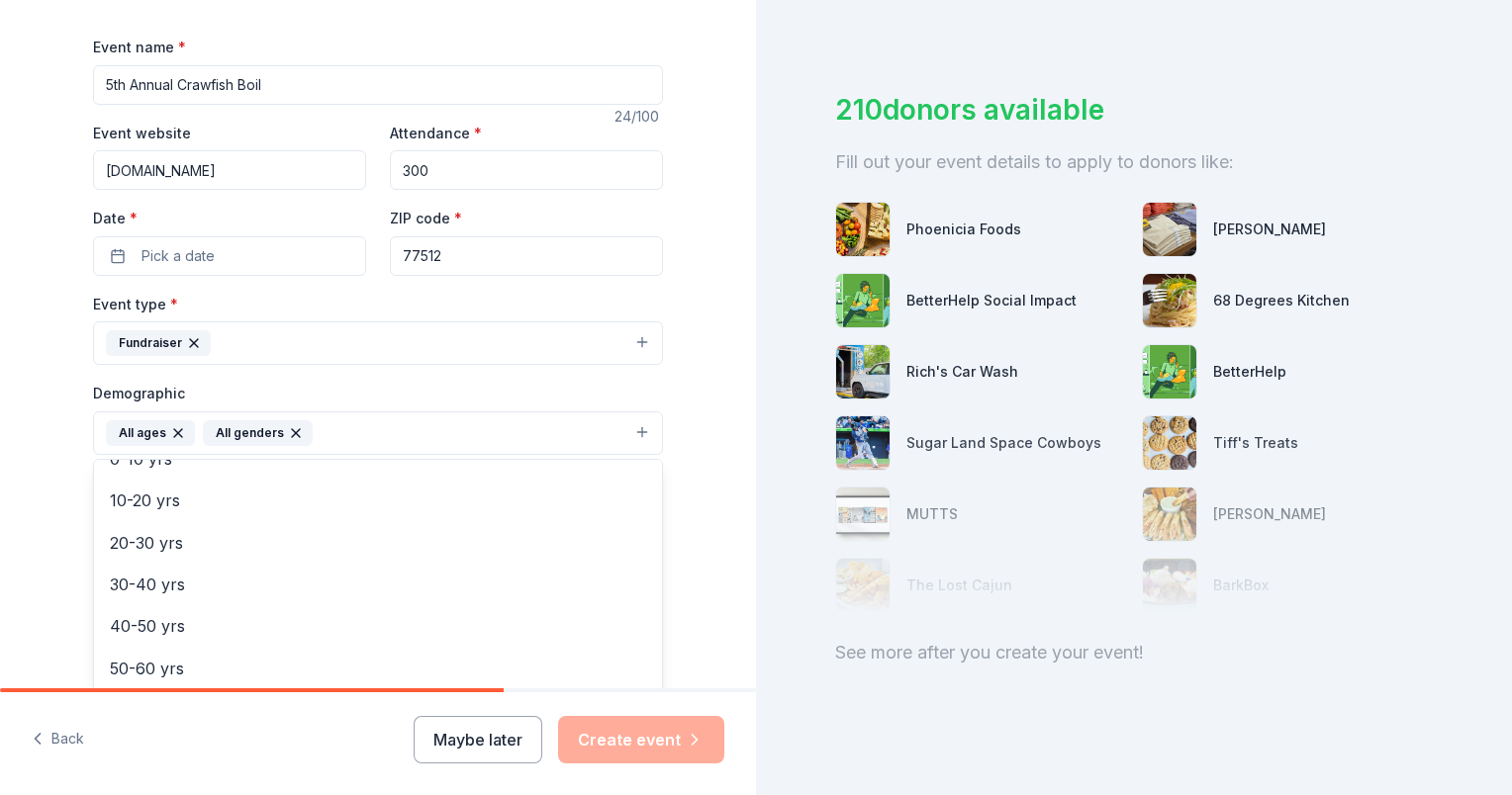
click at [31, 557] on div "Tell us about your event. We'll find in-kind donations you can apply for. Event…" at bounding box center [378, 387] width 756 height 1319
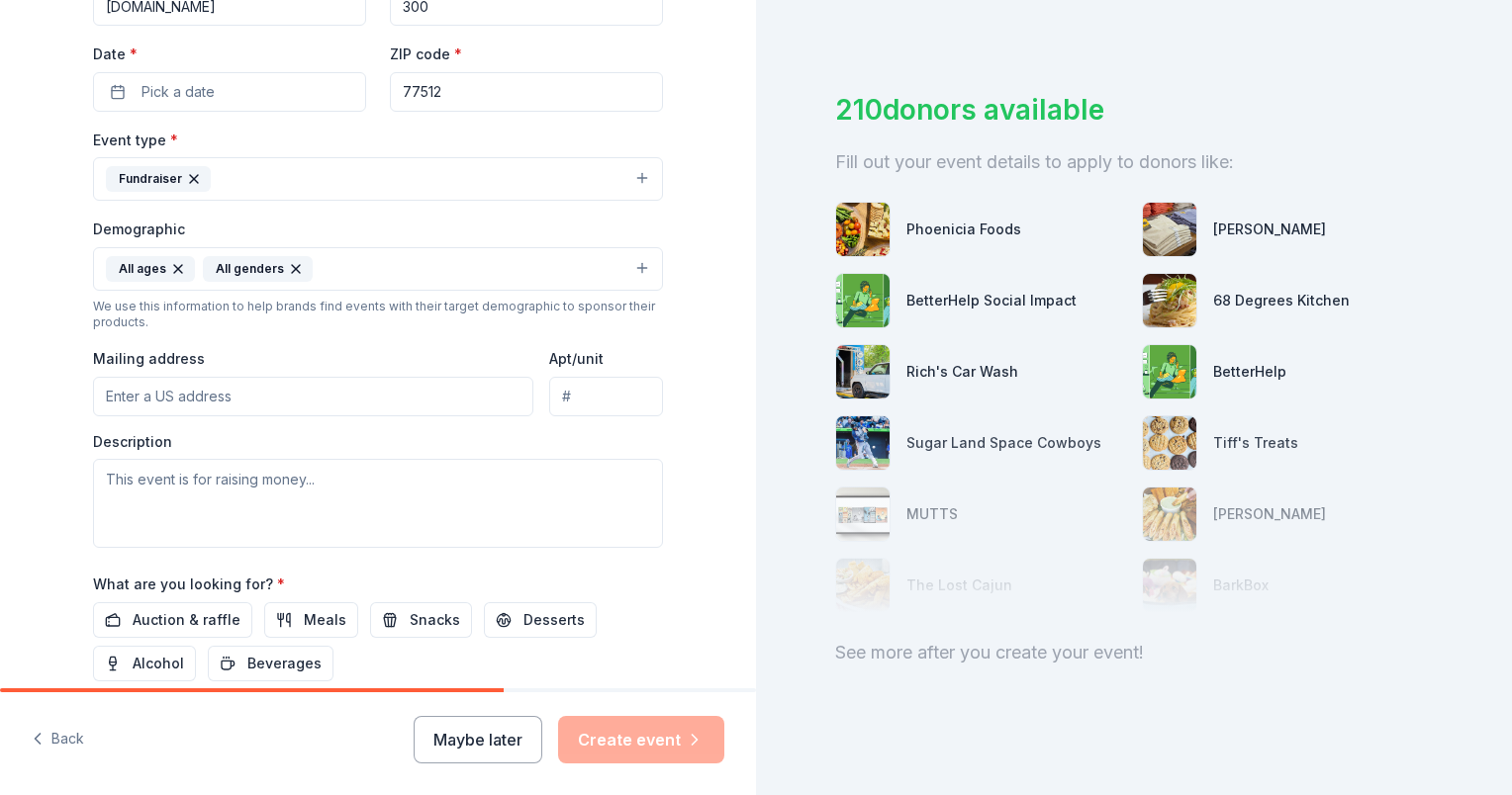
scroll to position [440, 0]
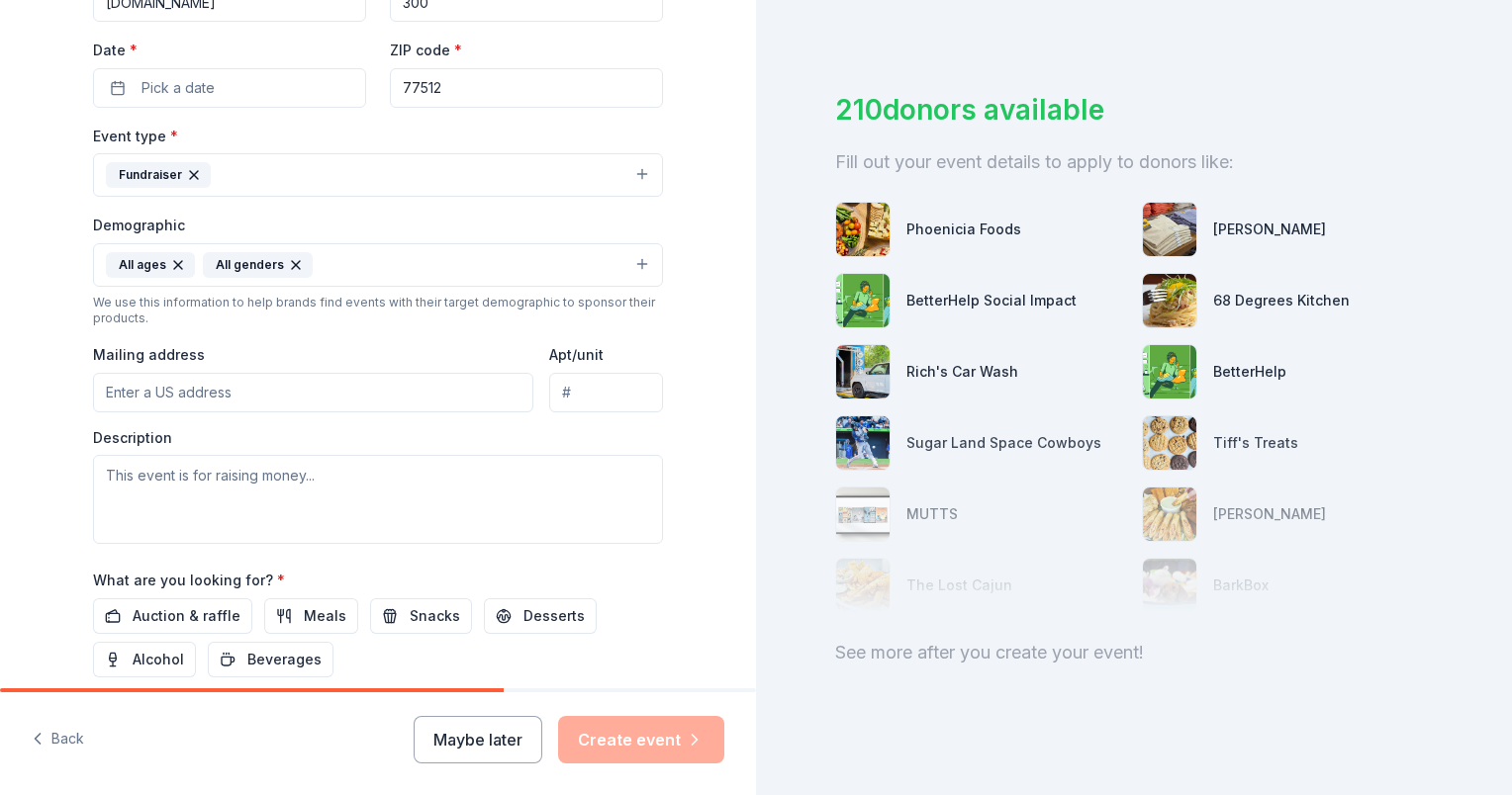
click at [184, 373] on input "Mailing address" at bounding box center [313, 393] width 440 height 40
type input "1181 County Road 147"
click at [329, 474] on textarea at bounding box center [378, 498] width 570 height 89
click at [167, 624] on span "Auction & raffle" at bounding box center [187, 616] width 108 height 24
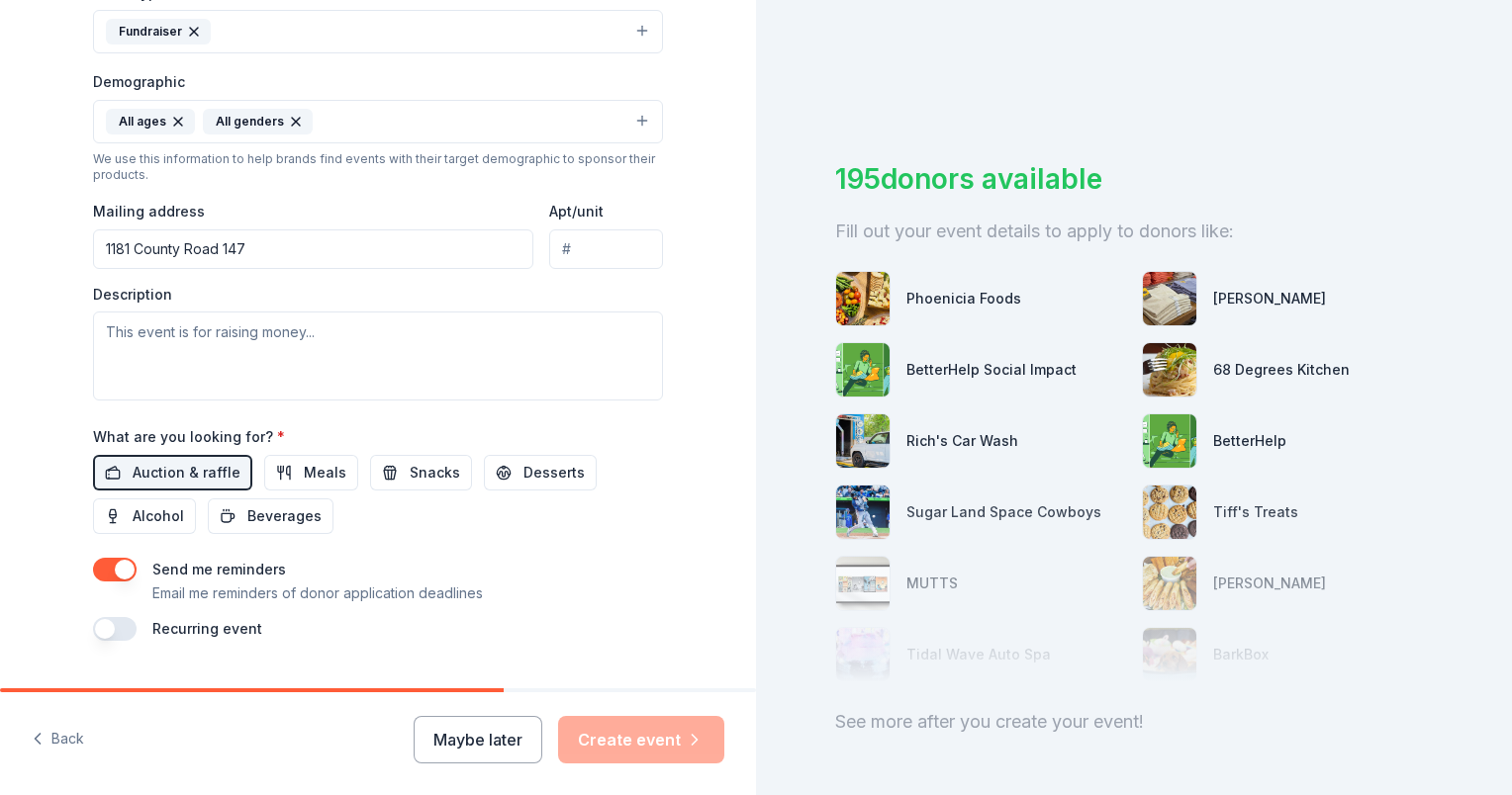
scroll to position [583, 0]
click at [135, 521] on span "Alcohol" at bounding box center [158, 517] width 51 height 24
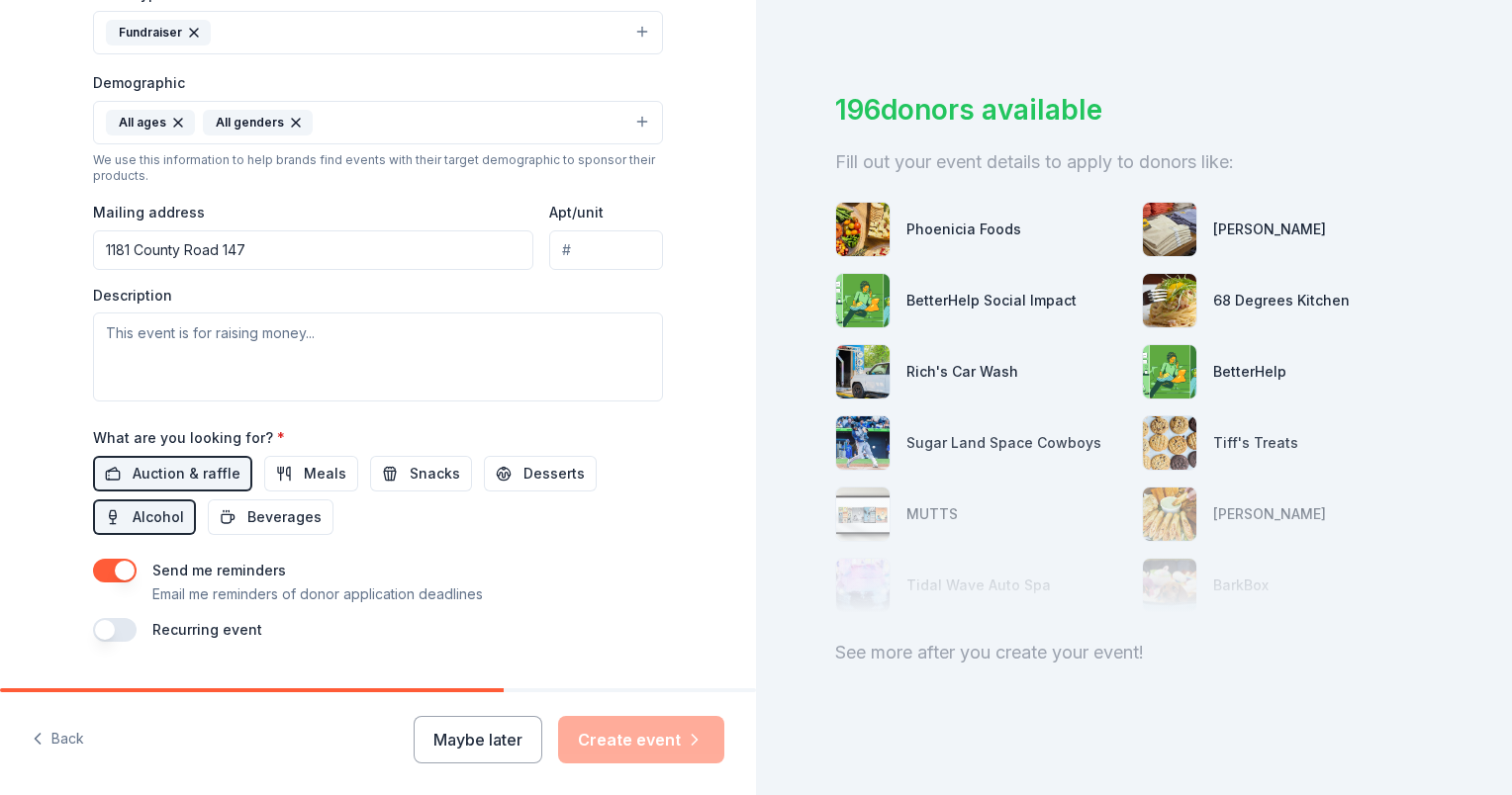
scroll to position [84, 0]
click at [210, 356] on textarea at bounding box center [378, 357] width 570 height 89
drag, startPoint x: 531, startPoint y: 312, endPoint x: 51, endPoint y: 341, distance: 480.9
click at [51, 341] on div "Tell us about your event. We'll find in-kind donations you can apply for. Event…" at bounding box center [378, 76] width 756 height 1319
paste textarea "[PERSON_NAME]’s Rescue Ranch (“JRR”) is a non-profit animal advocacy organizati…"
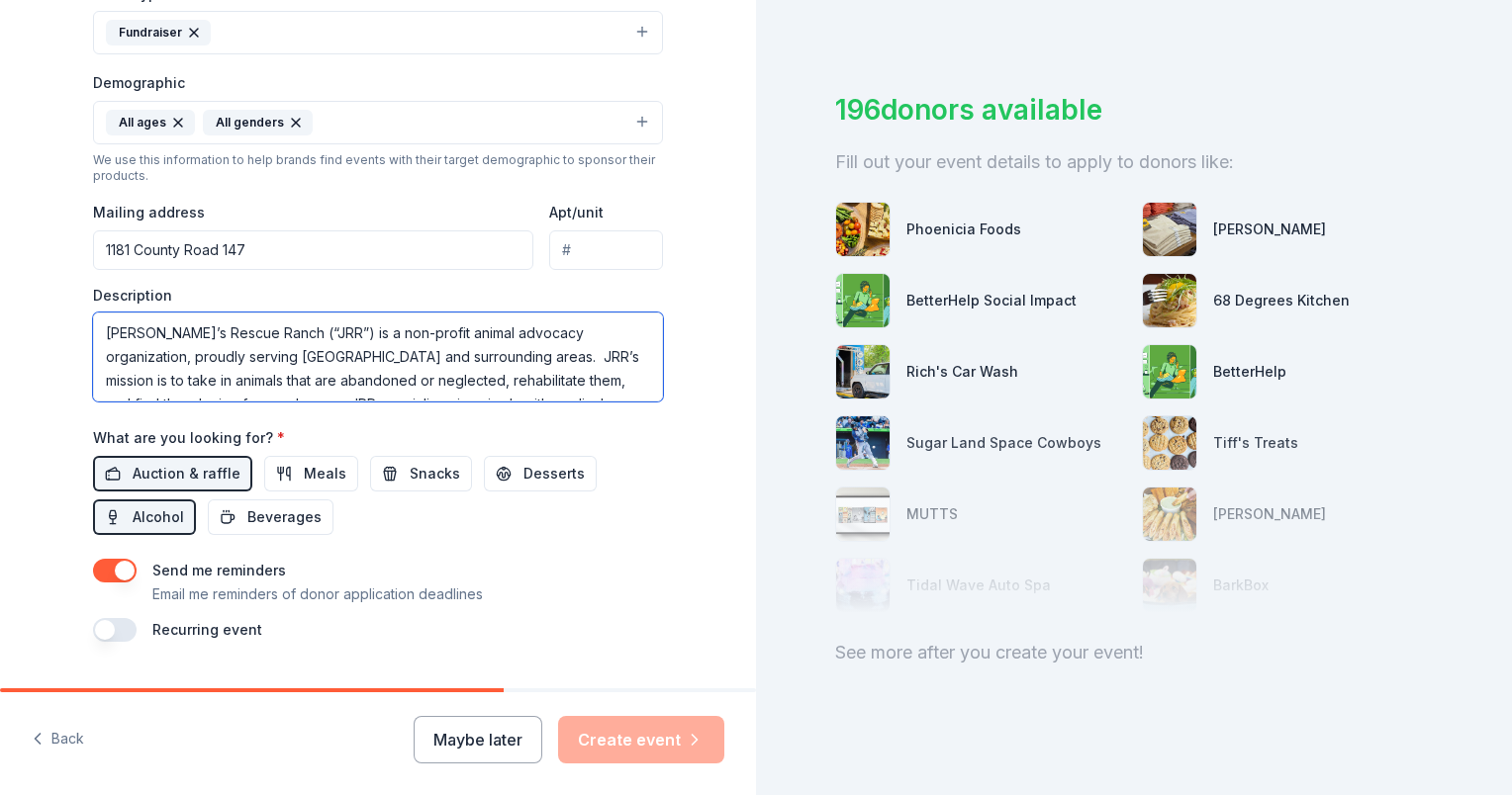
scroll to position [249, 0]
drag, startPoint x: 370, startPoint y: 341, endPoint x: 514, endPoint y: 369, distance: 146.7
click at [514, 369] on textarea "[PERSON_NAME]’s Rescue Ranch (“JRR”) is a non-profit animal advocacy organizati…" at bounding box center [378, 357] width 570 height 89
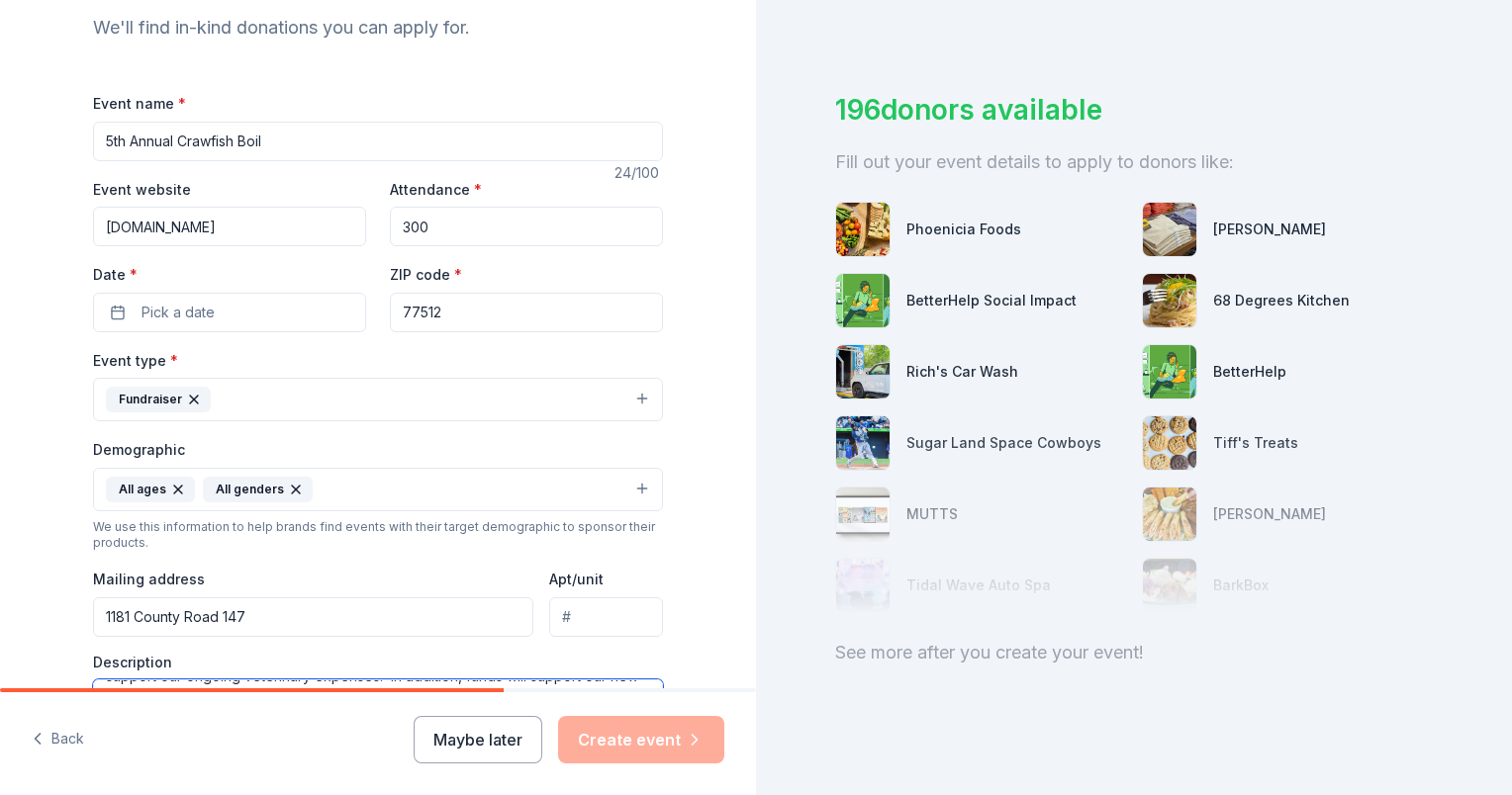
scroll to position [216, 0]
type textarea "[PERSON_NAME]’s Rescue Ranch (“JRR”) is a non-profit animal advocacy organizati…"
click at [288, 313] on button "Pick a date" at bounding box center [229, 314] width 273 height 40
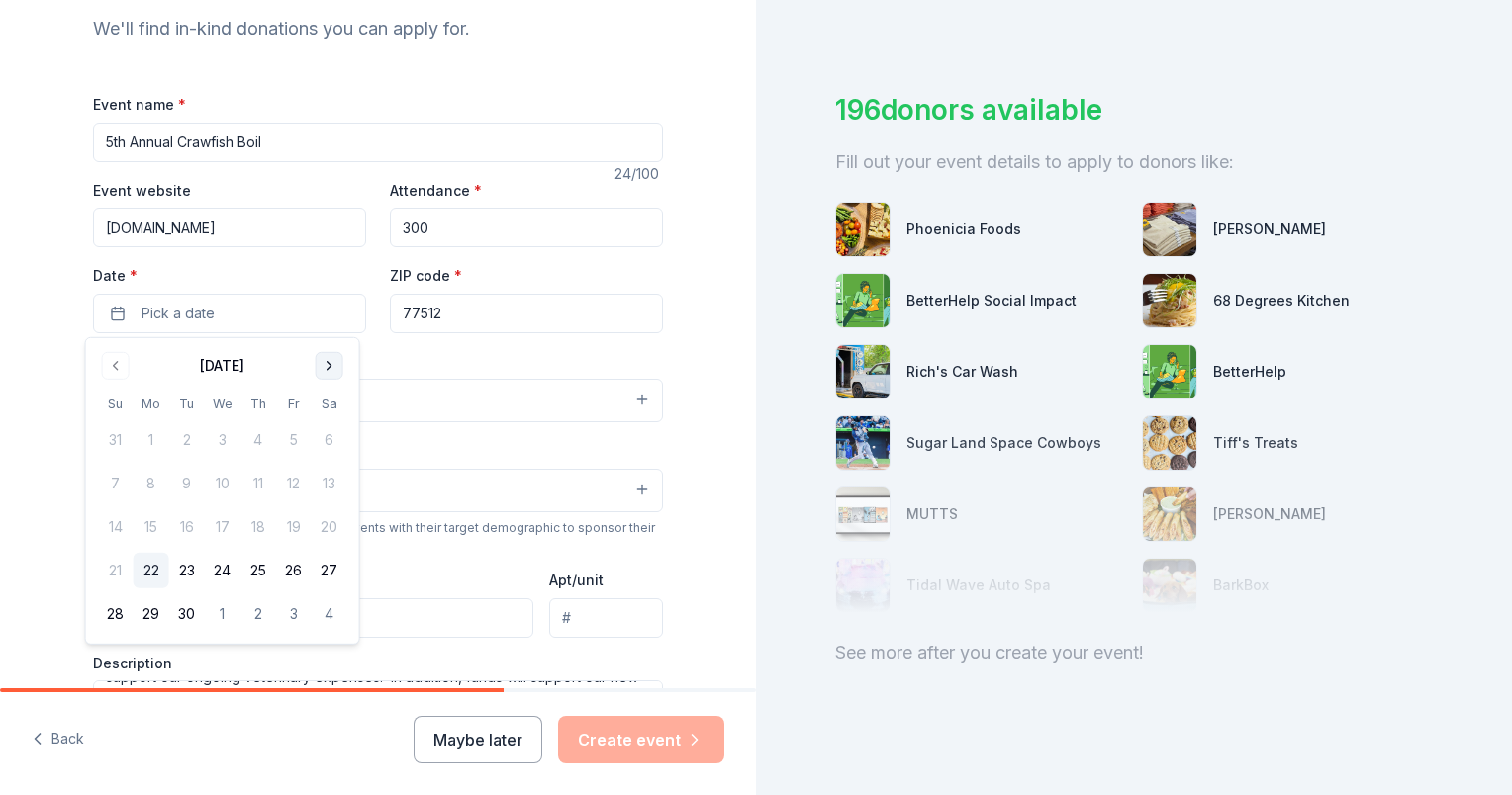
click at [326, 364] on button "Go to next month" at bounding box center [330, 366] width 28 height 28
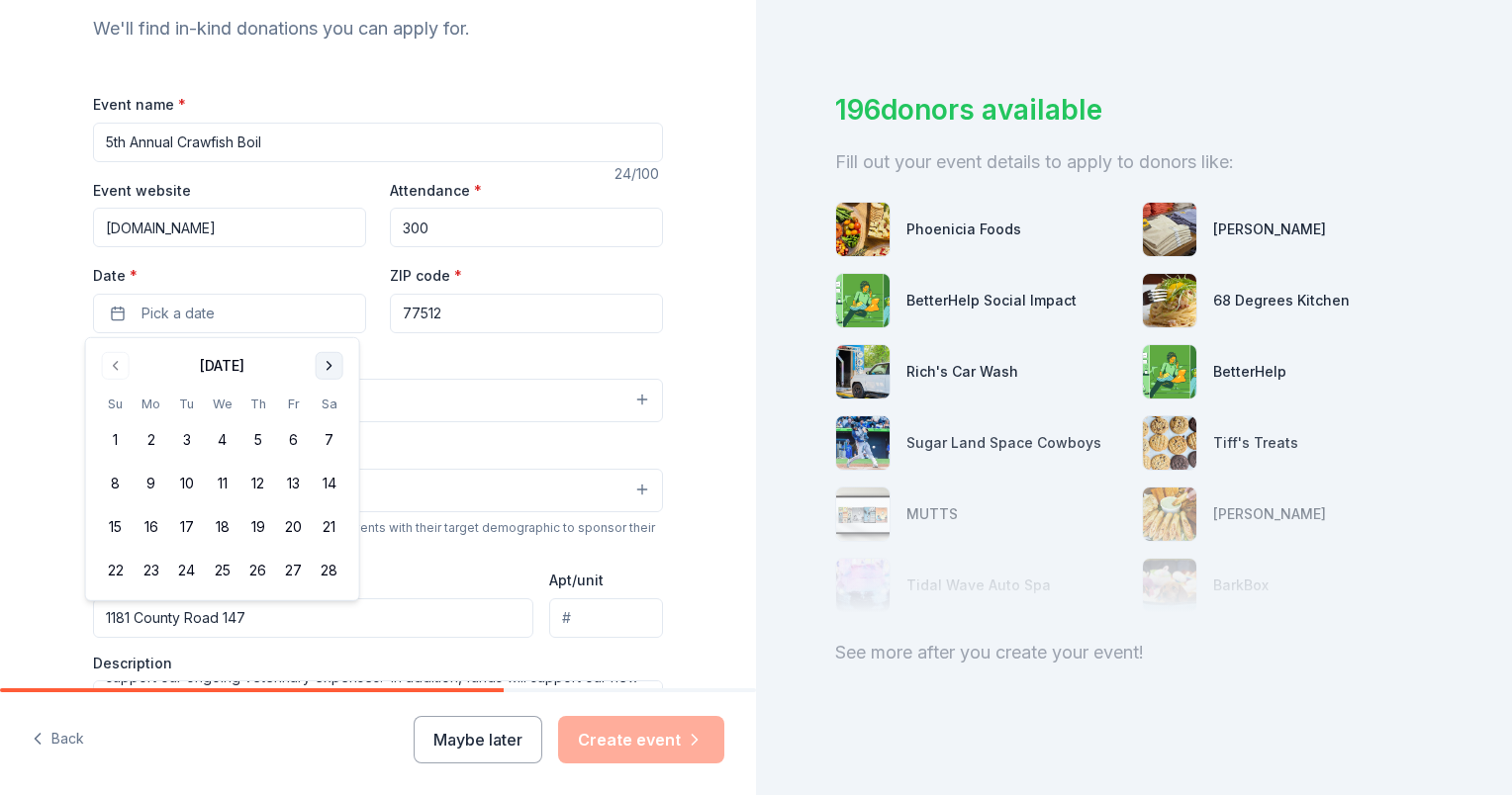
click at [326, 364] on button "Go to next month" at bounding box center [330, 366] width 28 height 28
click at [324, 531] on button "18" at bounding box center [330, 527] width 36 height 36
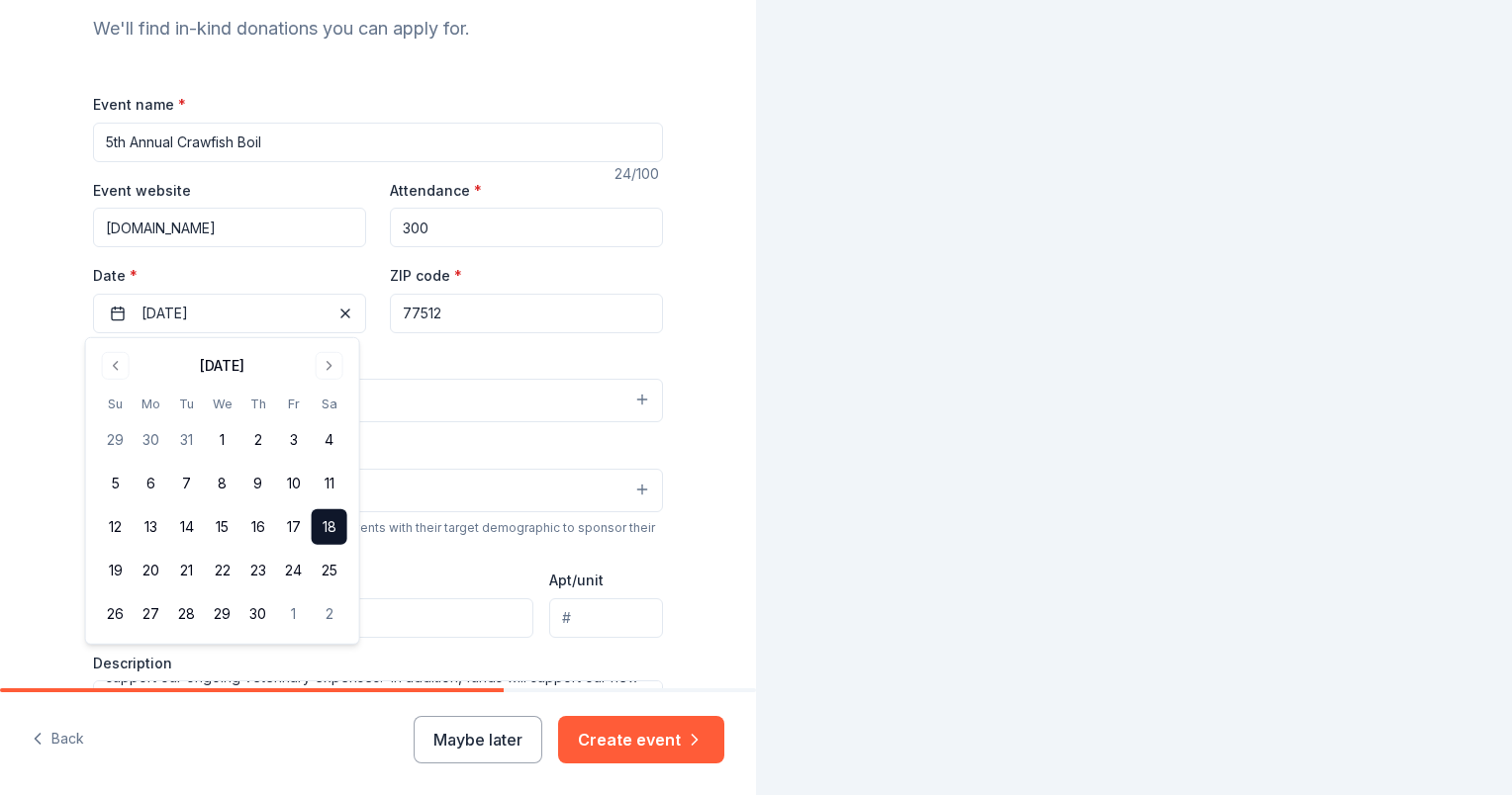
scroll to position [0, 0]
click at [448, 367] on div "Event type * Fundraiser" at bounding box center [378, 386] width 570 height 74
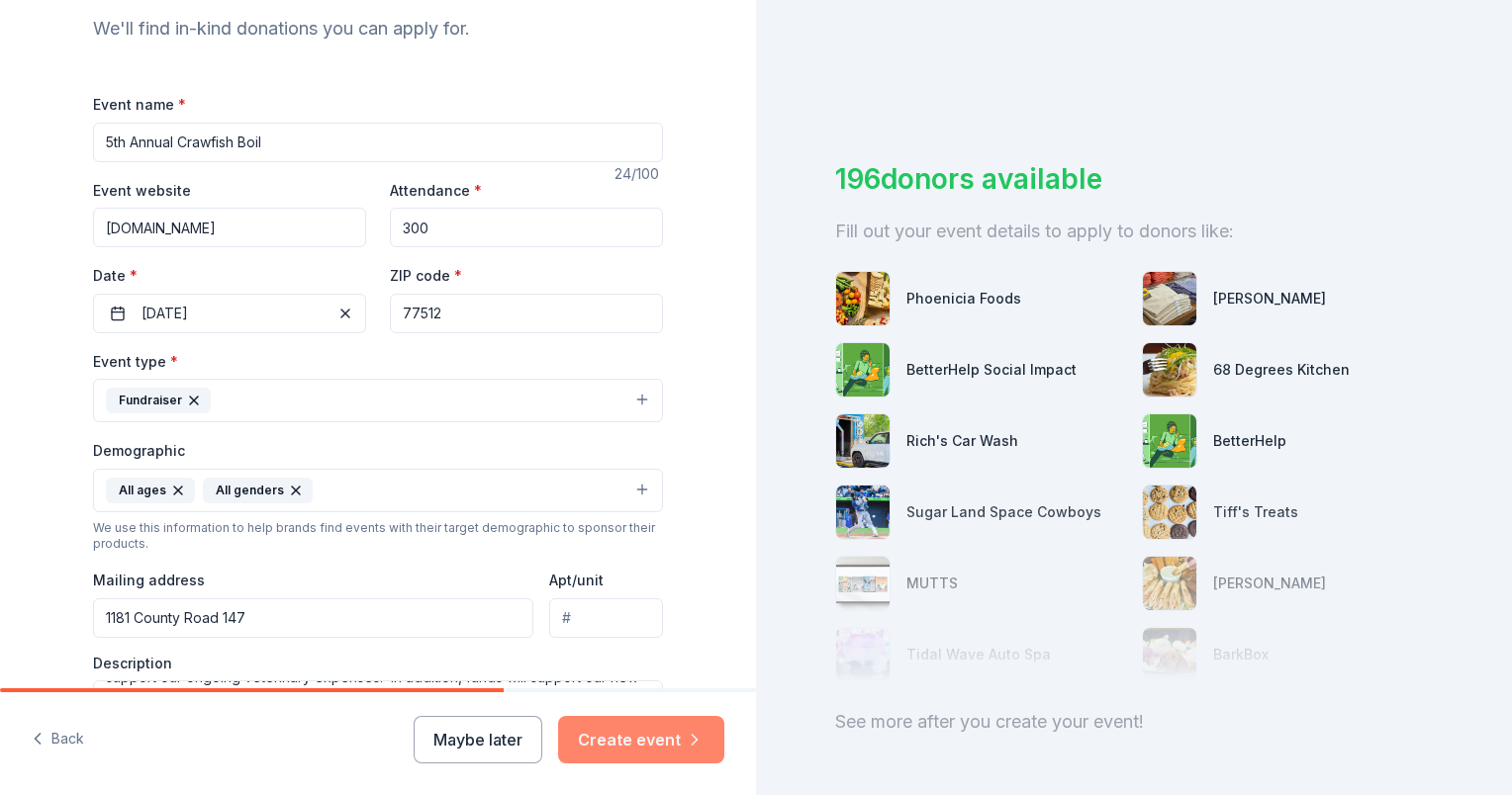
click at [605, 734] on button "Create event" at bounding box center [641, 740] width 166 height 48
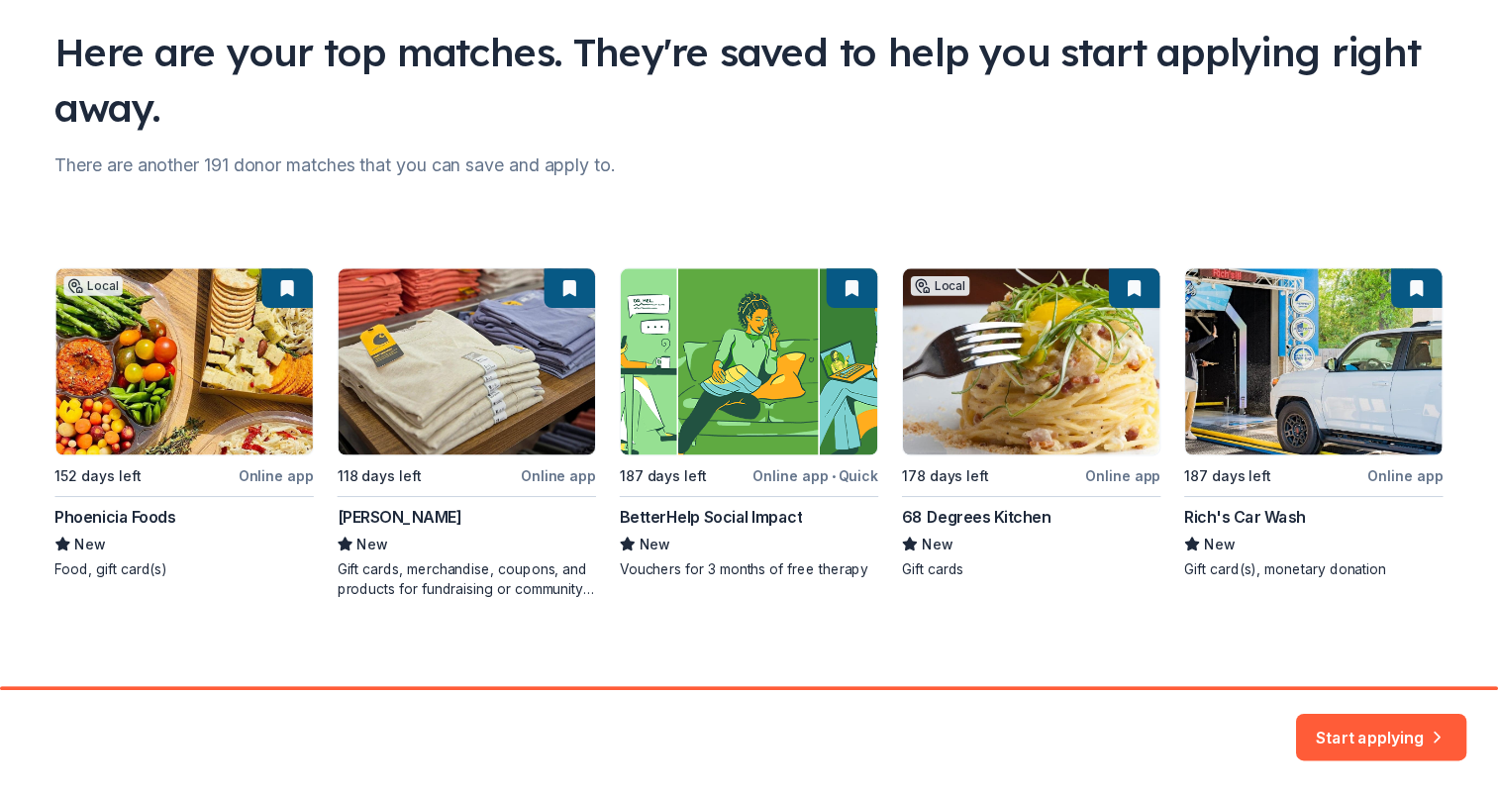
scroll to position [143, 0]
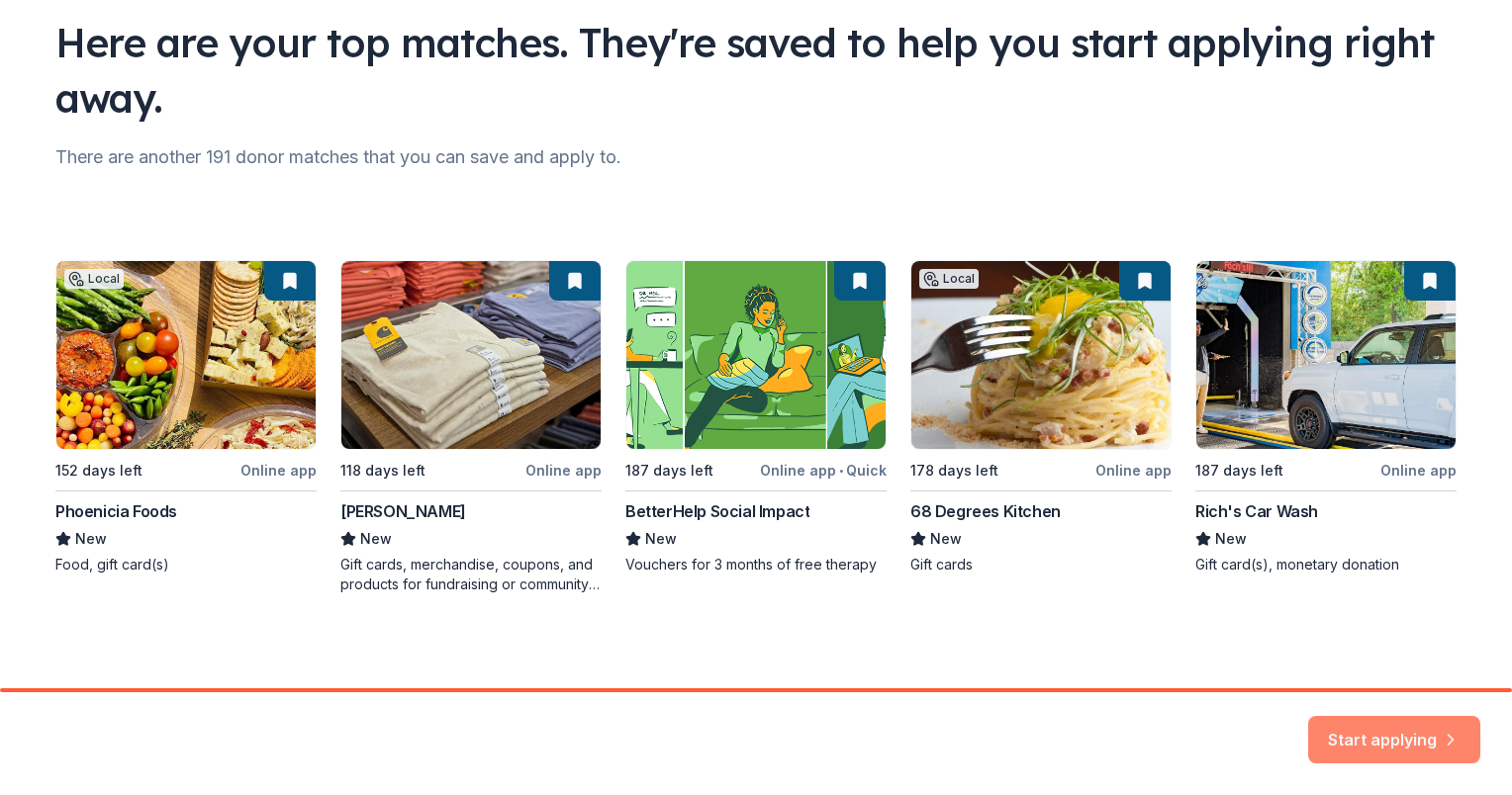
click at [1383, 732] on button "Start applying" at bounding box center [1394, 728] width 172 height 48
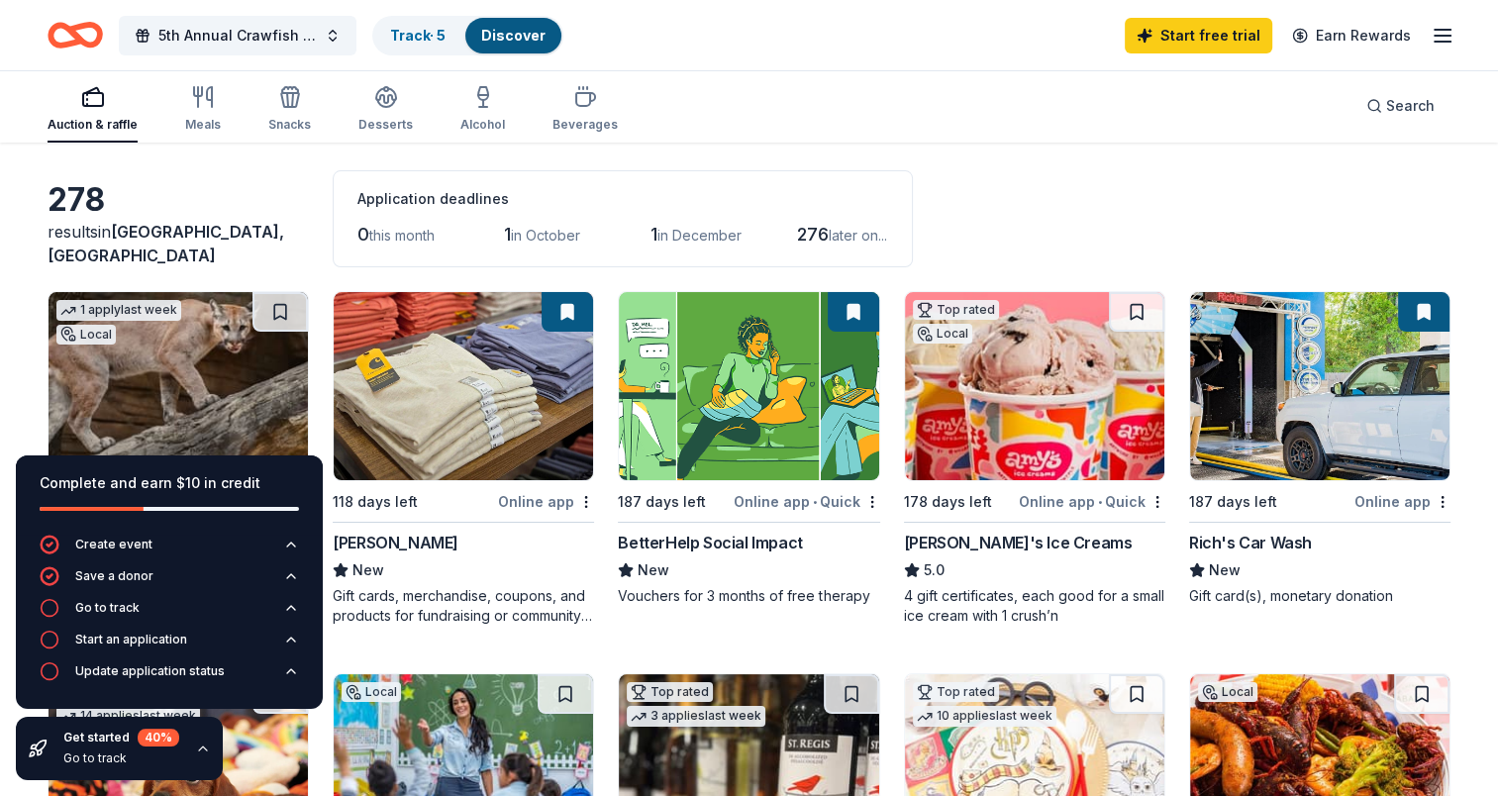
scroll to position [79, 0]
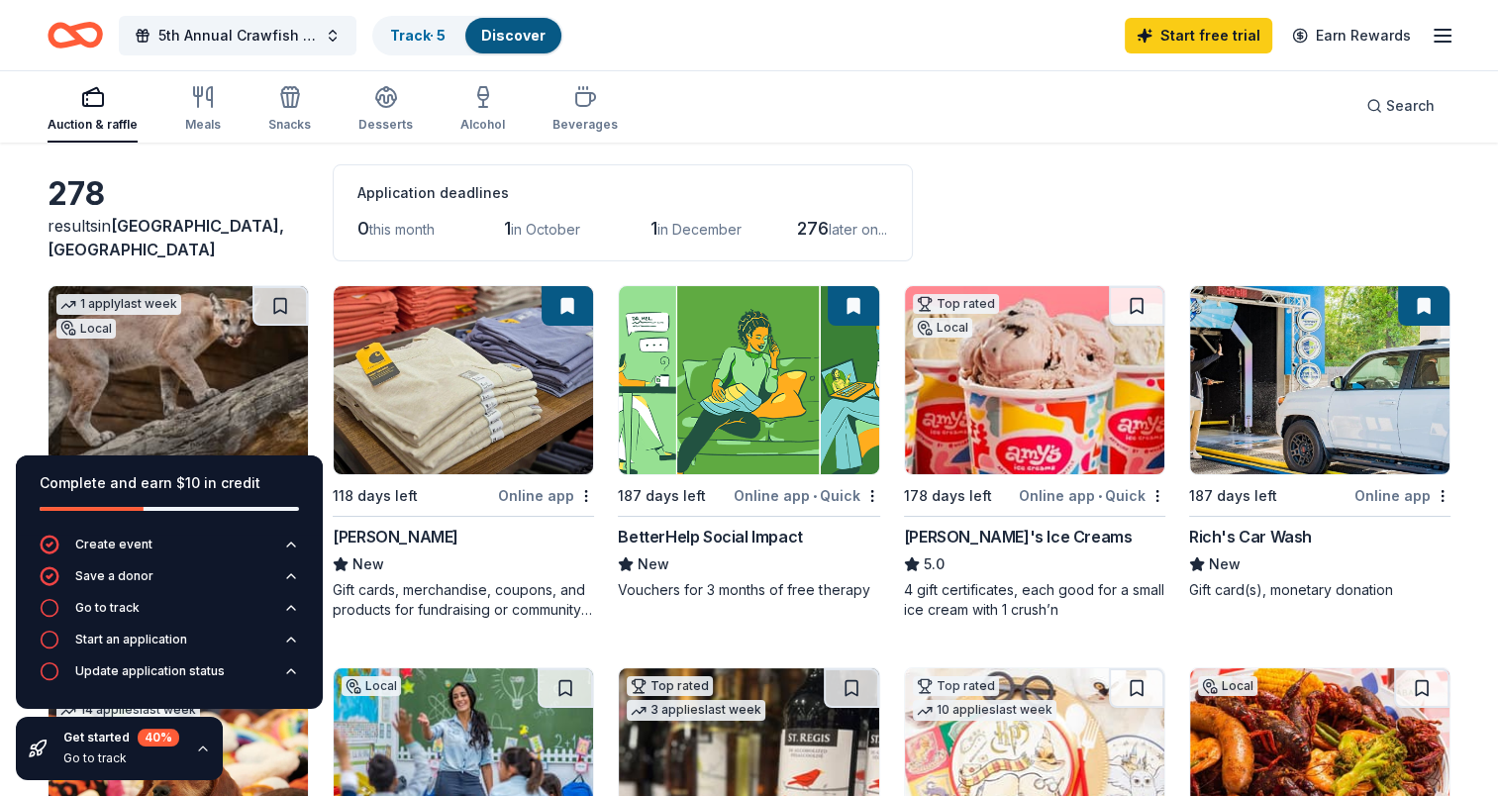
click at [1106, 190] on div "278 results in [GEOGRAPHIC_DATA], [GEOGRAPHIC_DATA] Application deadlines 0 thi…" at bounding box center [749, 212] width 1403 height 97
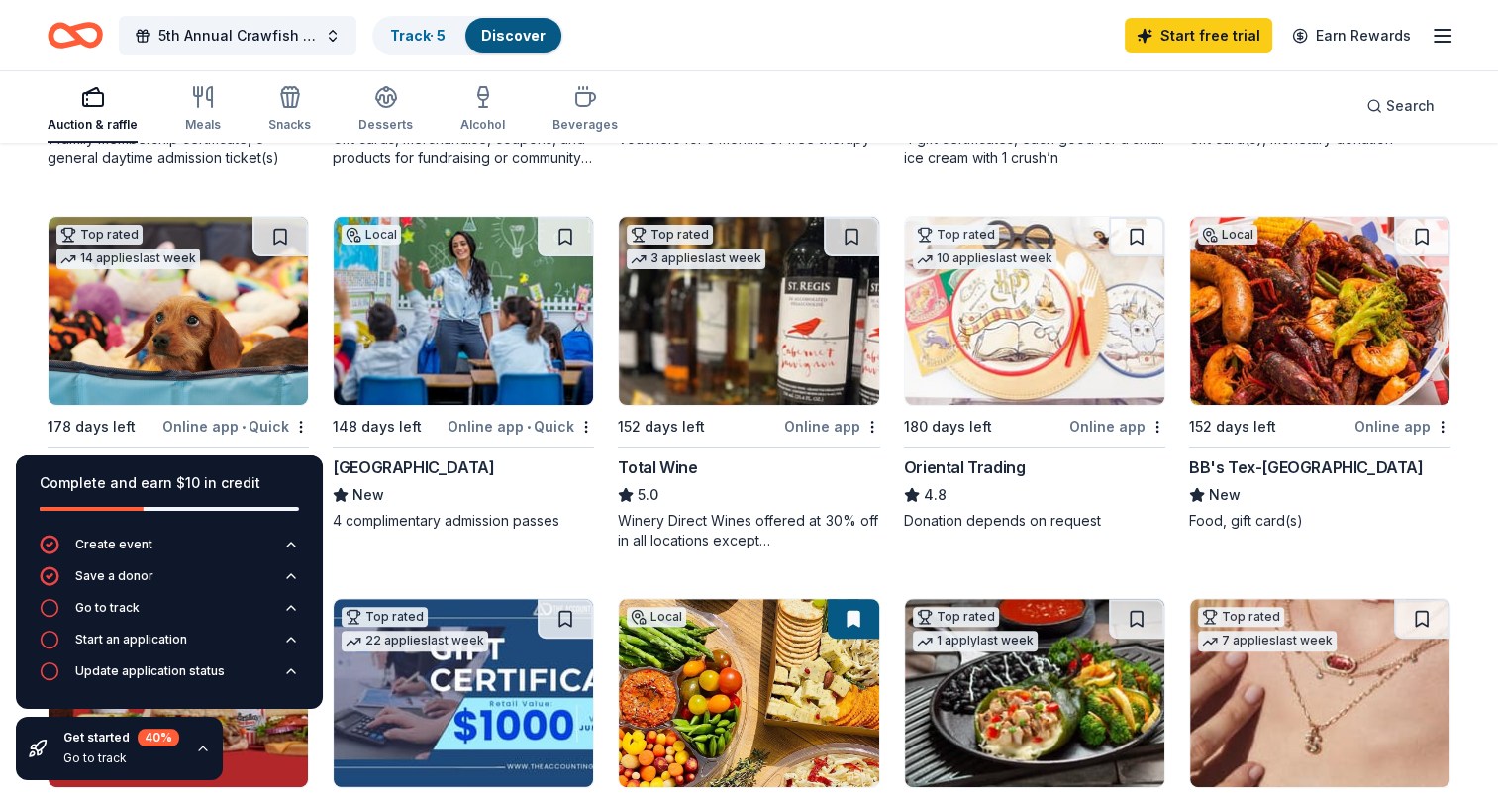
scroll to position [531, 0]
click at [405, 574] on div "1 apply last week Local 166 days left Online app Houston Zoo 5.0 1 family membe…" at bounding box center [749, 574] width 1403 height 1481
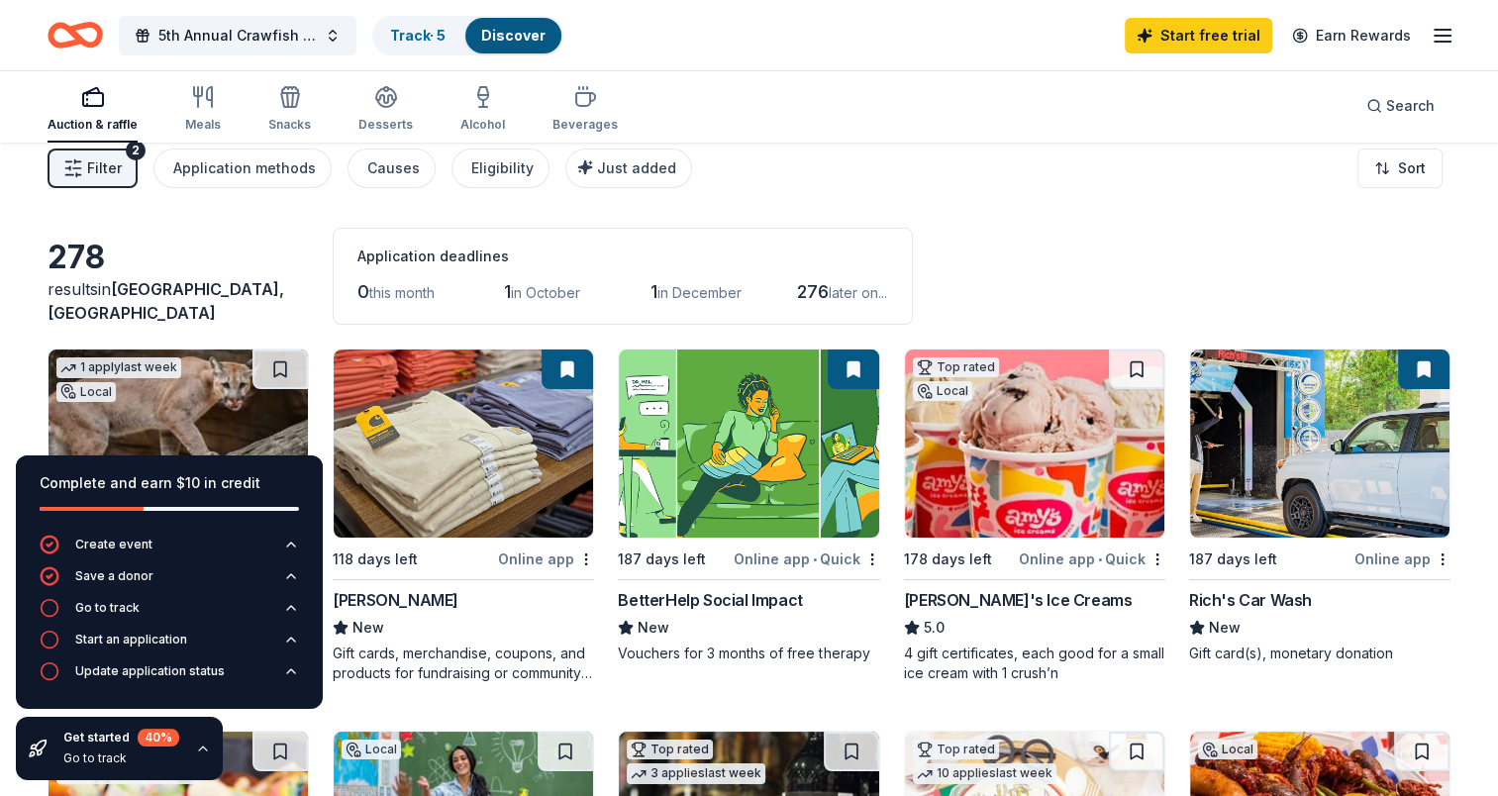
scroll to position [0, 0]
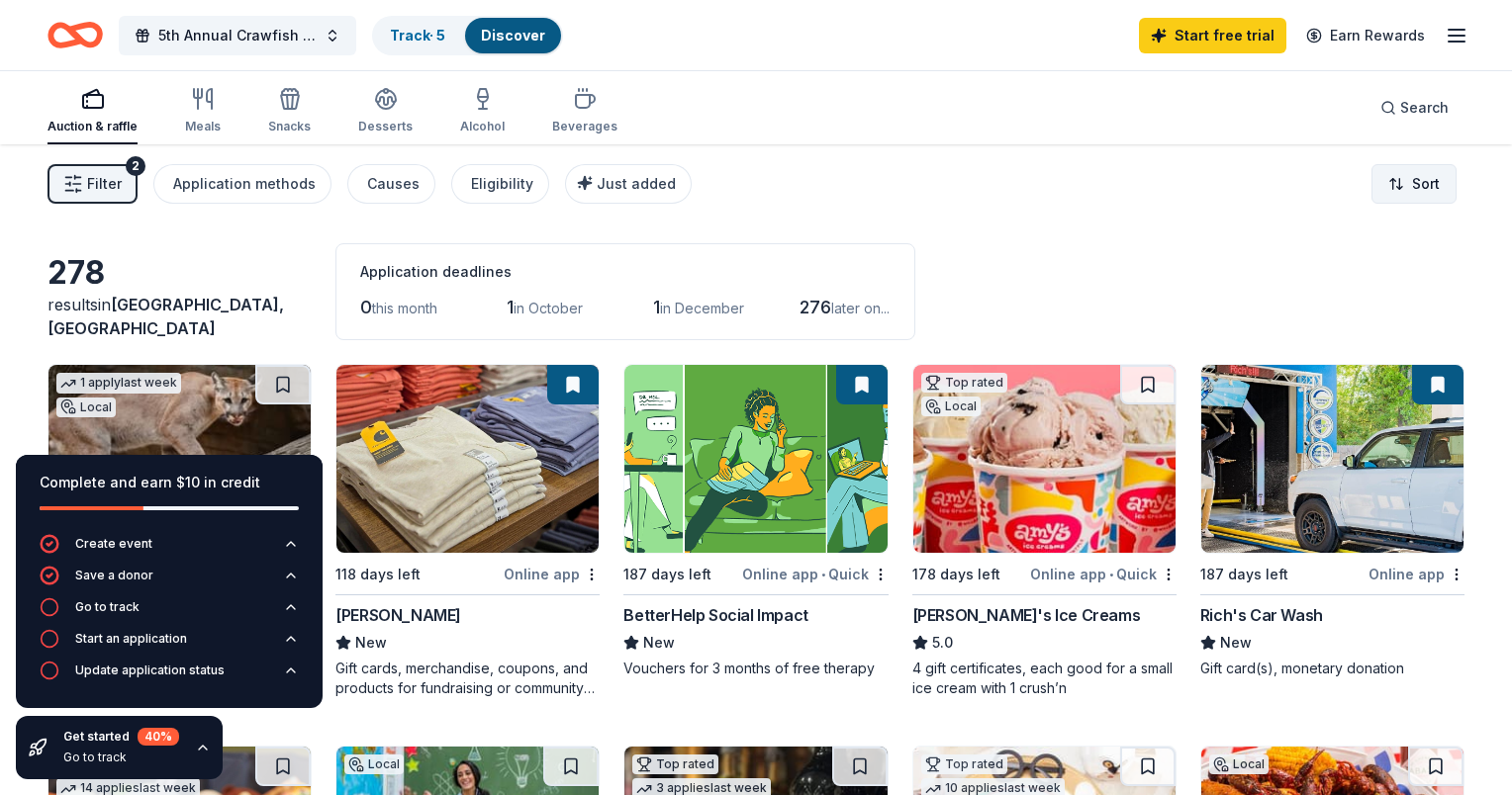
click at [1396, 183] on html "5th Annual Crawfish Boil Track · 5 Discover Start free trial Earn Rewards Aucti…" at bounding box center [756, 398] width 1512 height 795
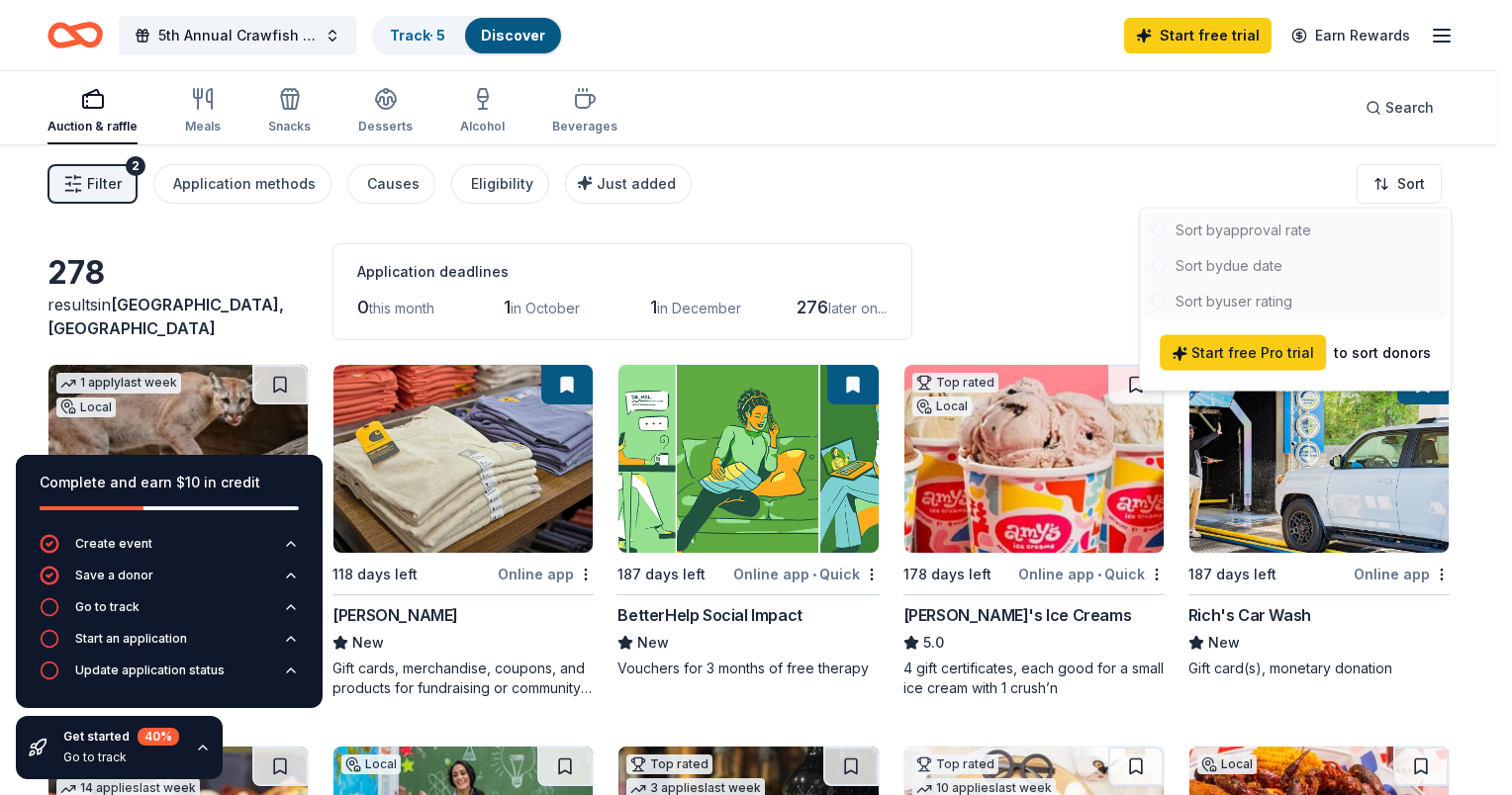
click at [1241, 262] on div at bounding box center [1294, 266] width 303 height 107
click at [1009, 255] on html "5th Annual Crawfish Boil Track · 5 Discover Start free trial Earn Rewards Aucti…" at bounding box center [756, 398] width 1512 height 795
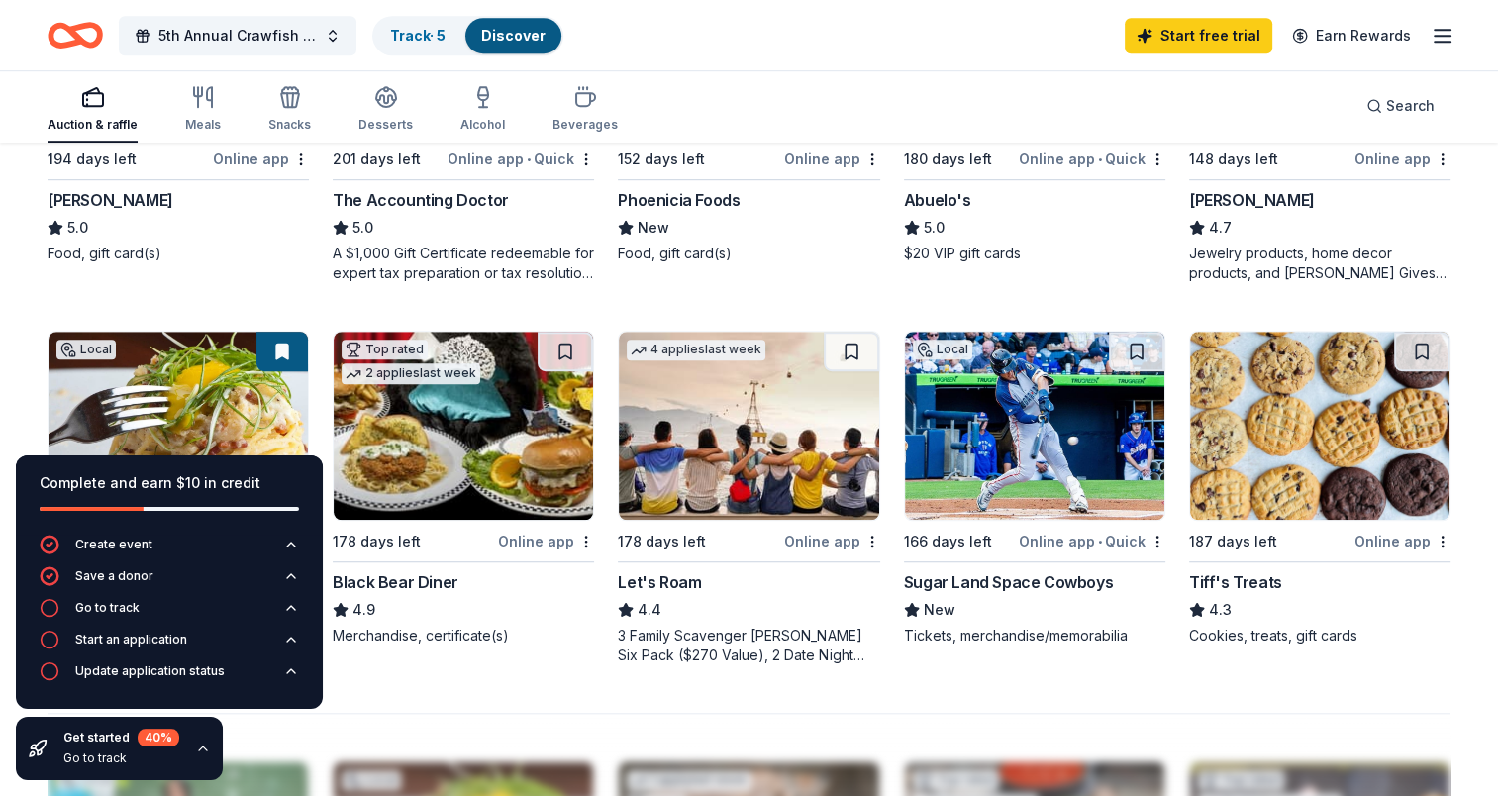
scroll to position [1156, 0]
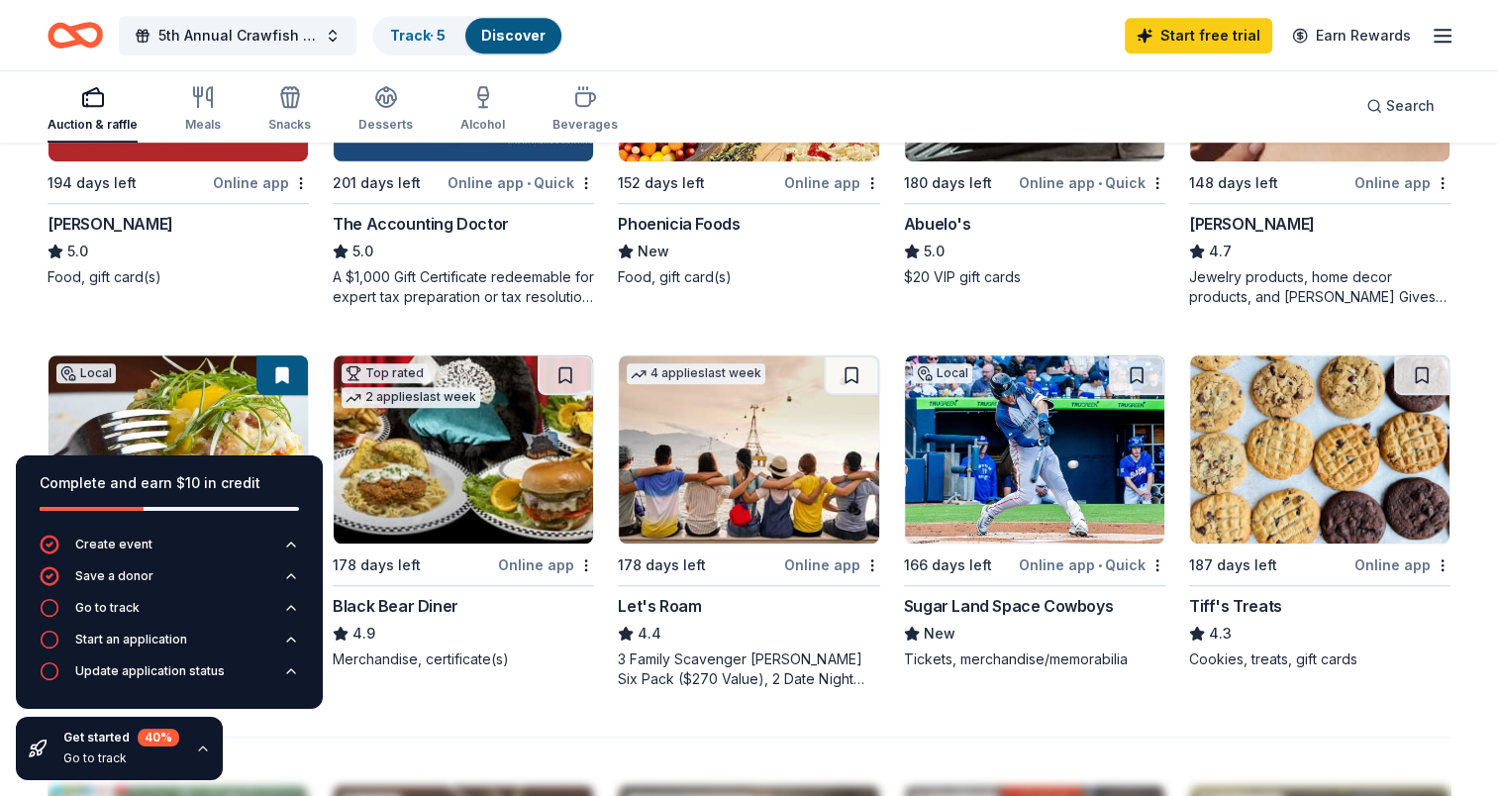
click at [1367, 559] on div "Online app" at bounding box center [1402, 564] width 96 height 25
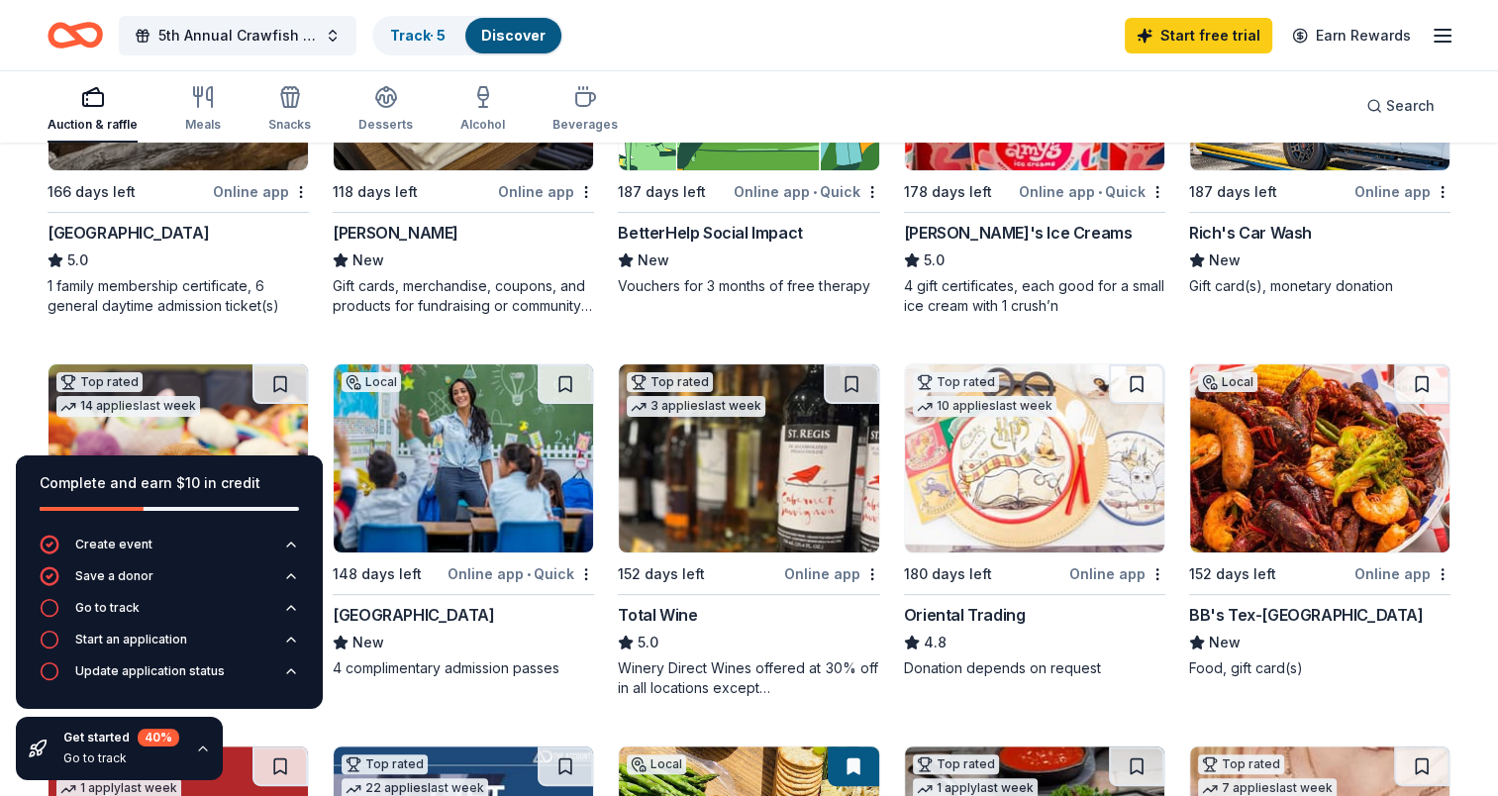
scroll to position [379, 0]
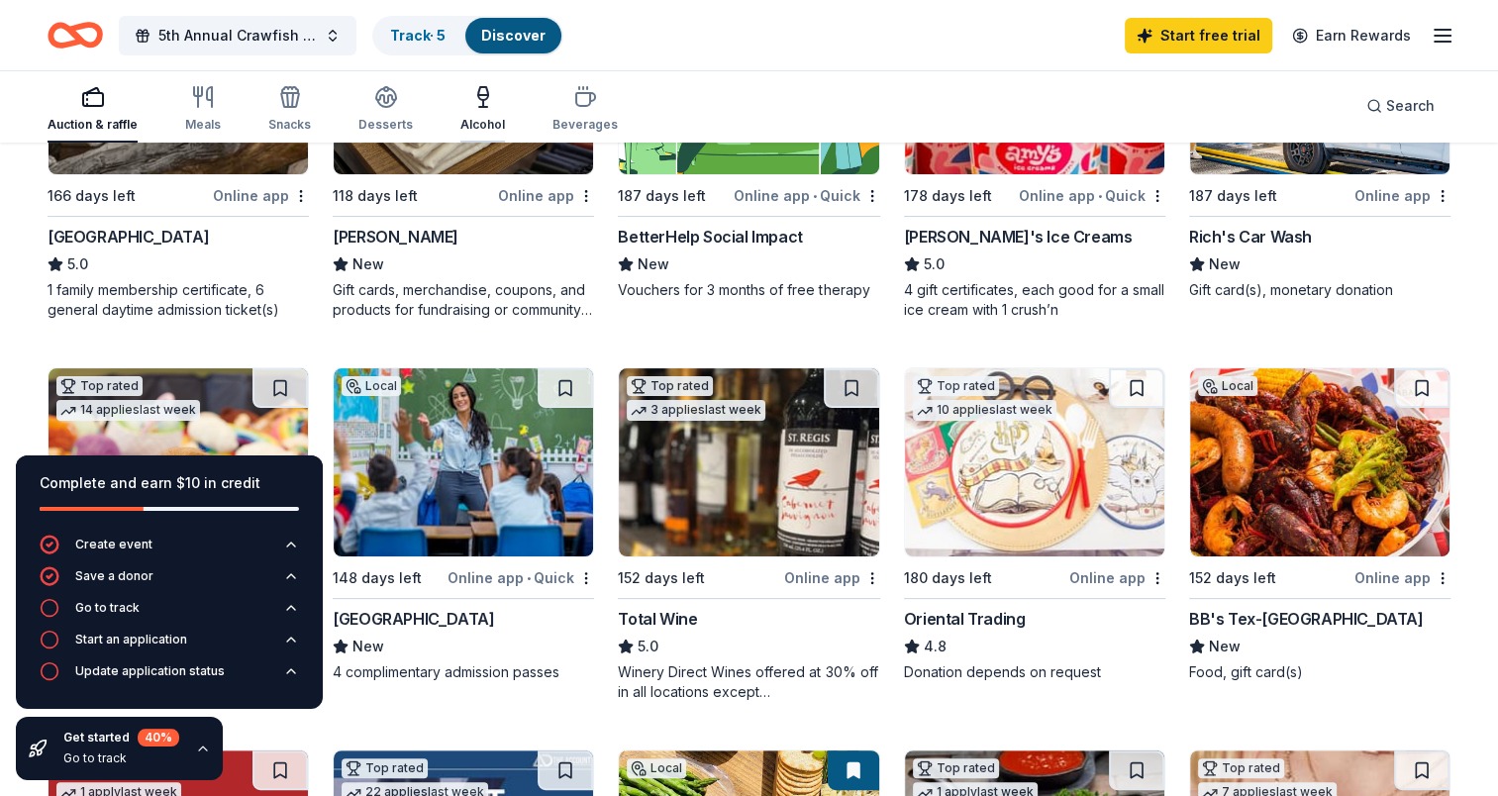
click at [488, 112] on div "Alcohol" at bounding box center [482, 109] width 45 height 48
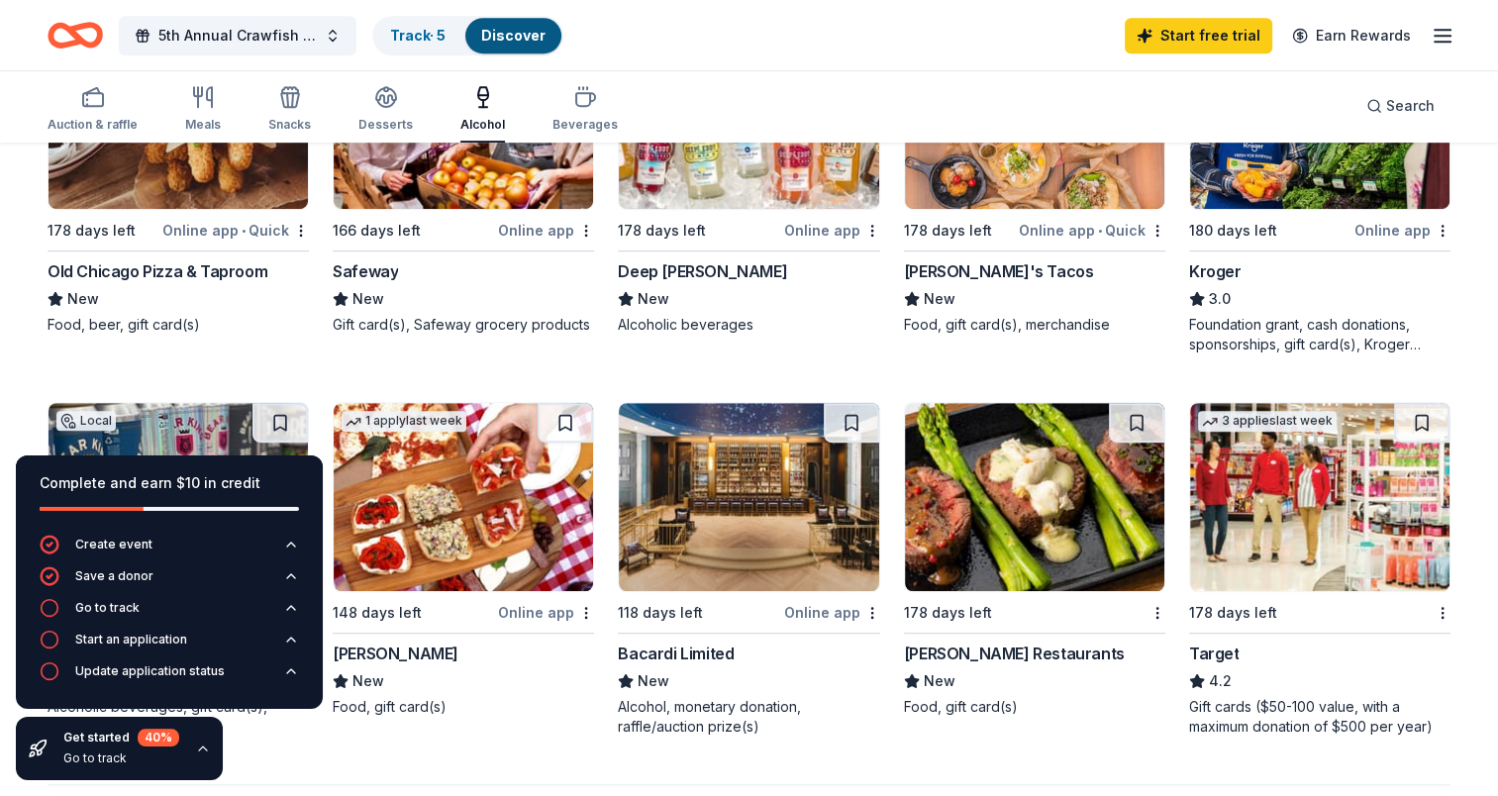
scroll to position [1112, 0]
